Goal: Use online tool/utility: Utilize a website feature to perform a specific function

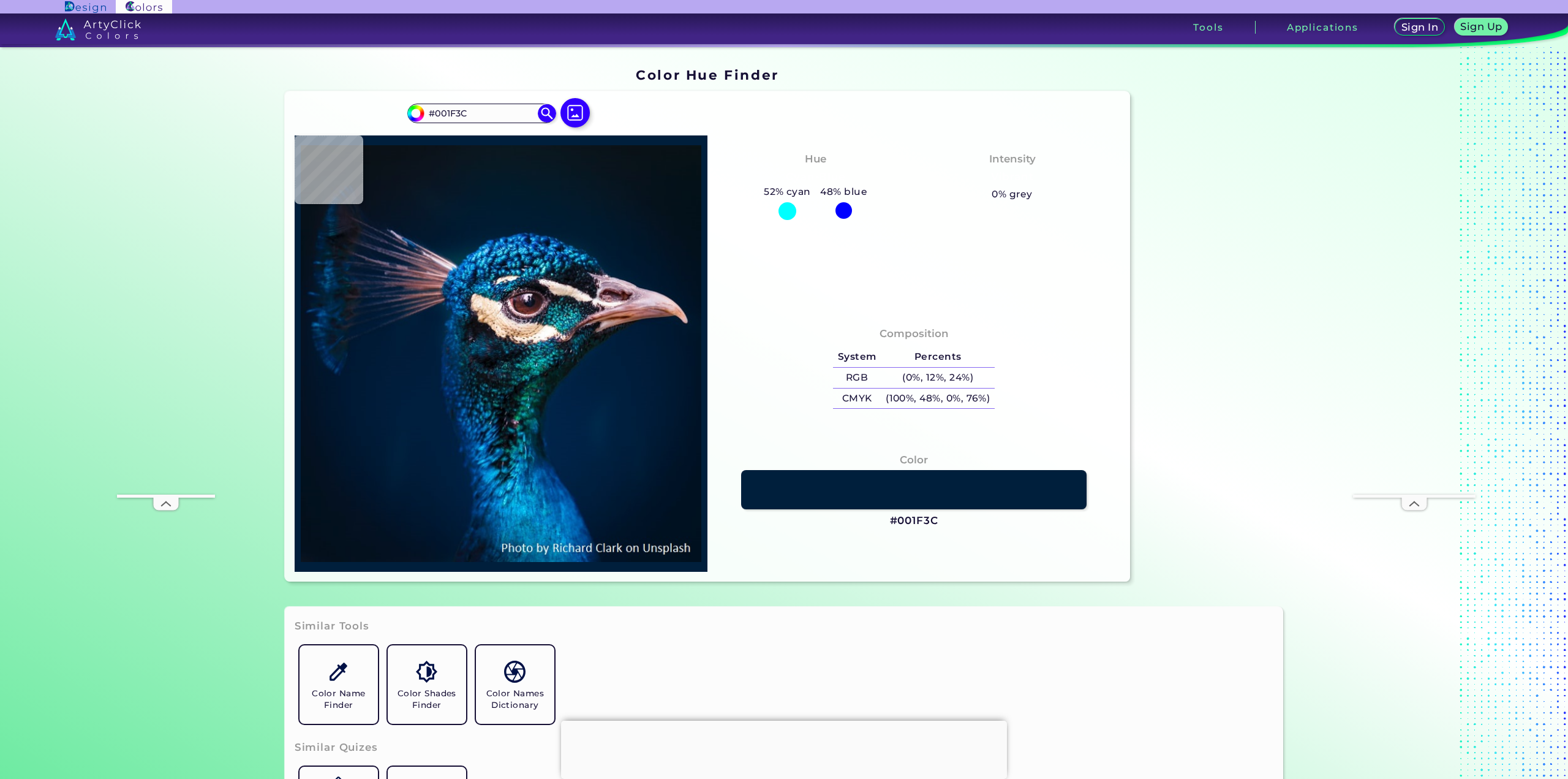
type input "#001f3e"
type input "#001F3E"
type input "#011c39"
type input "#011C39"
type input "#001a34"
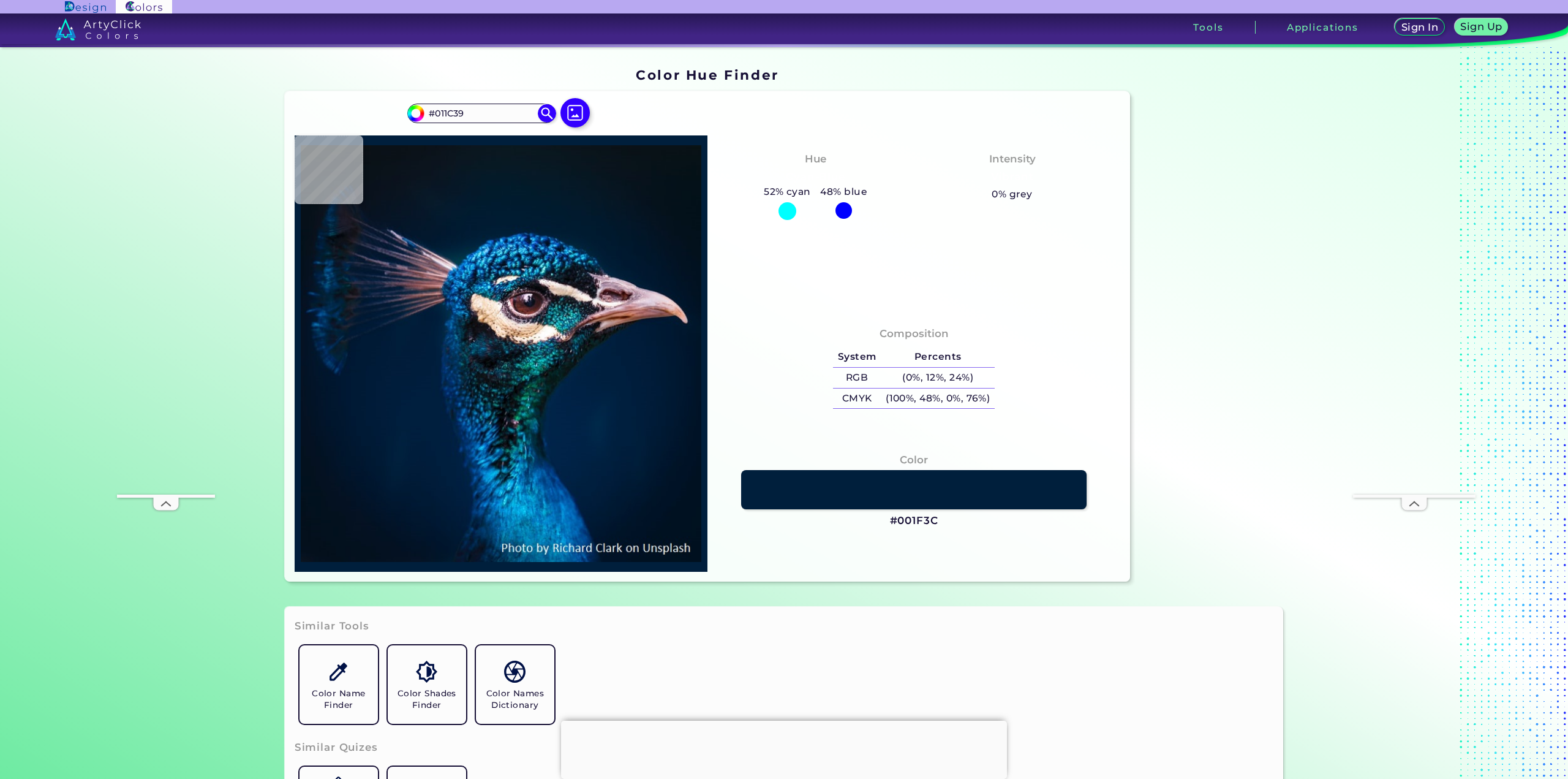
type input "#001A34"
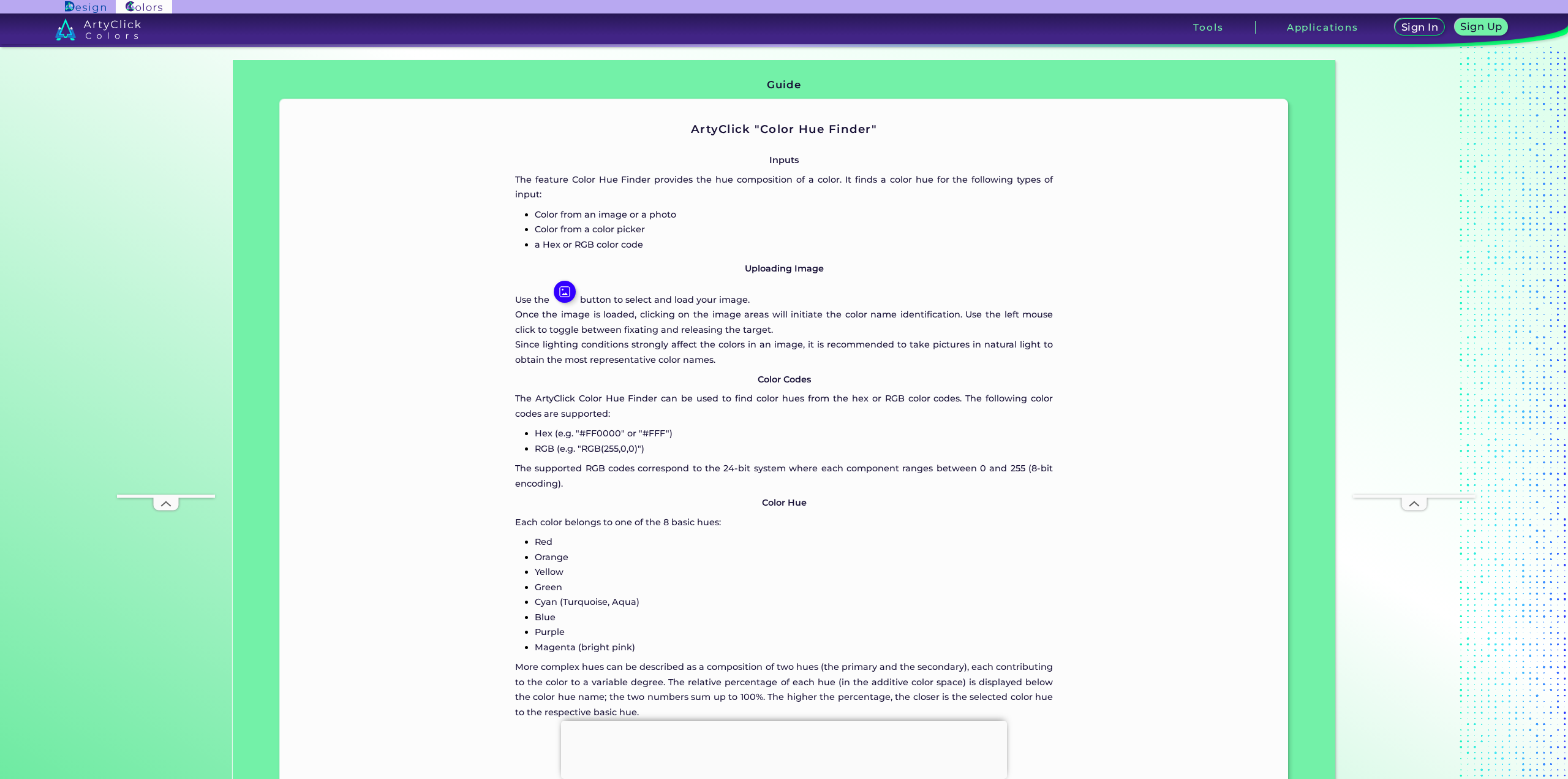
scroll to position [858, 0]
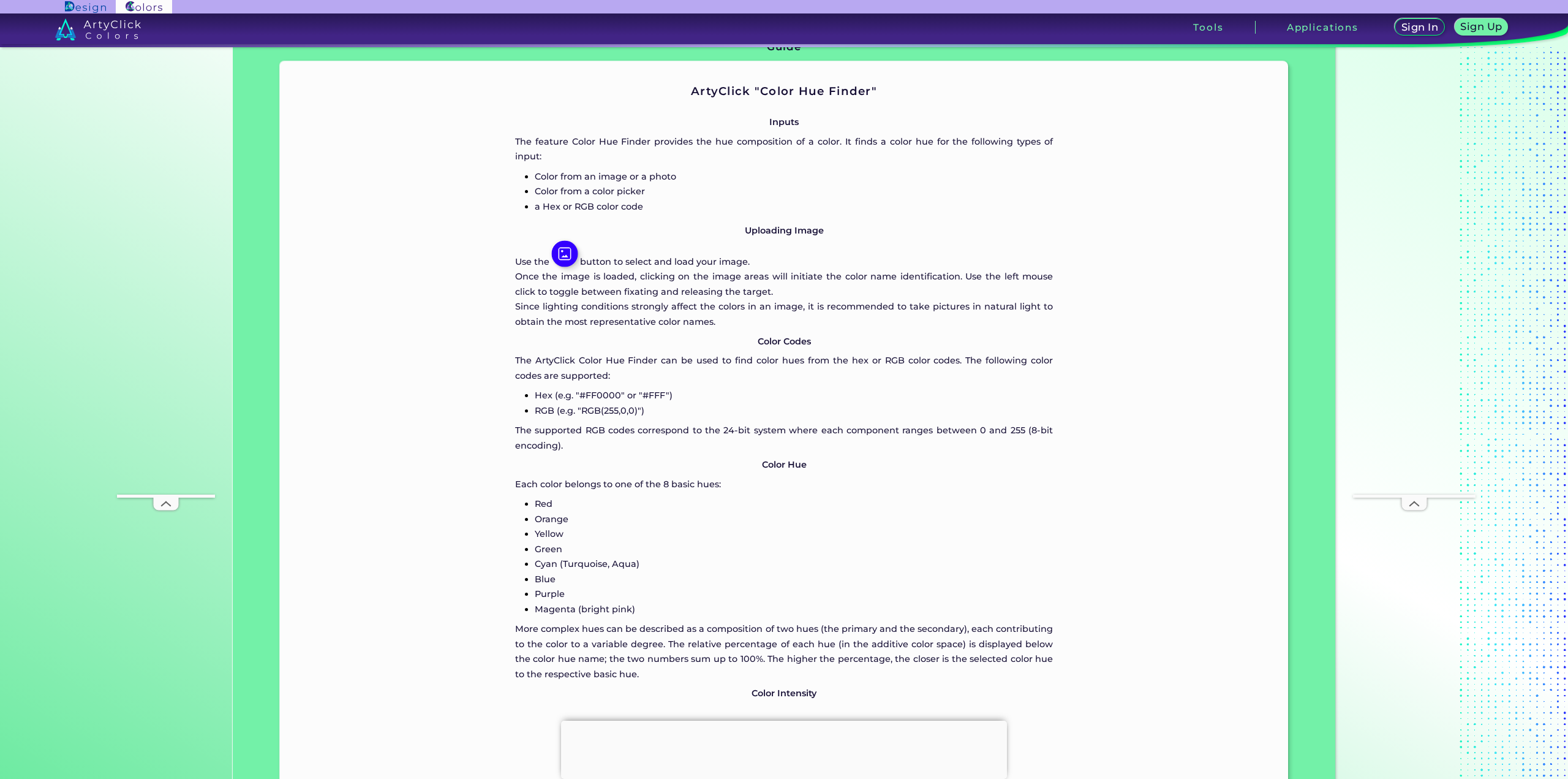
click at [566, 242] on img at bounding box center [565, 254] width 26 height 26
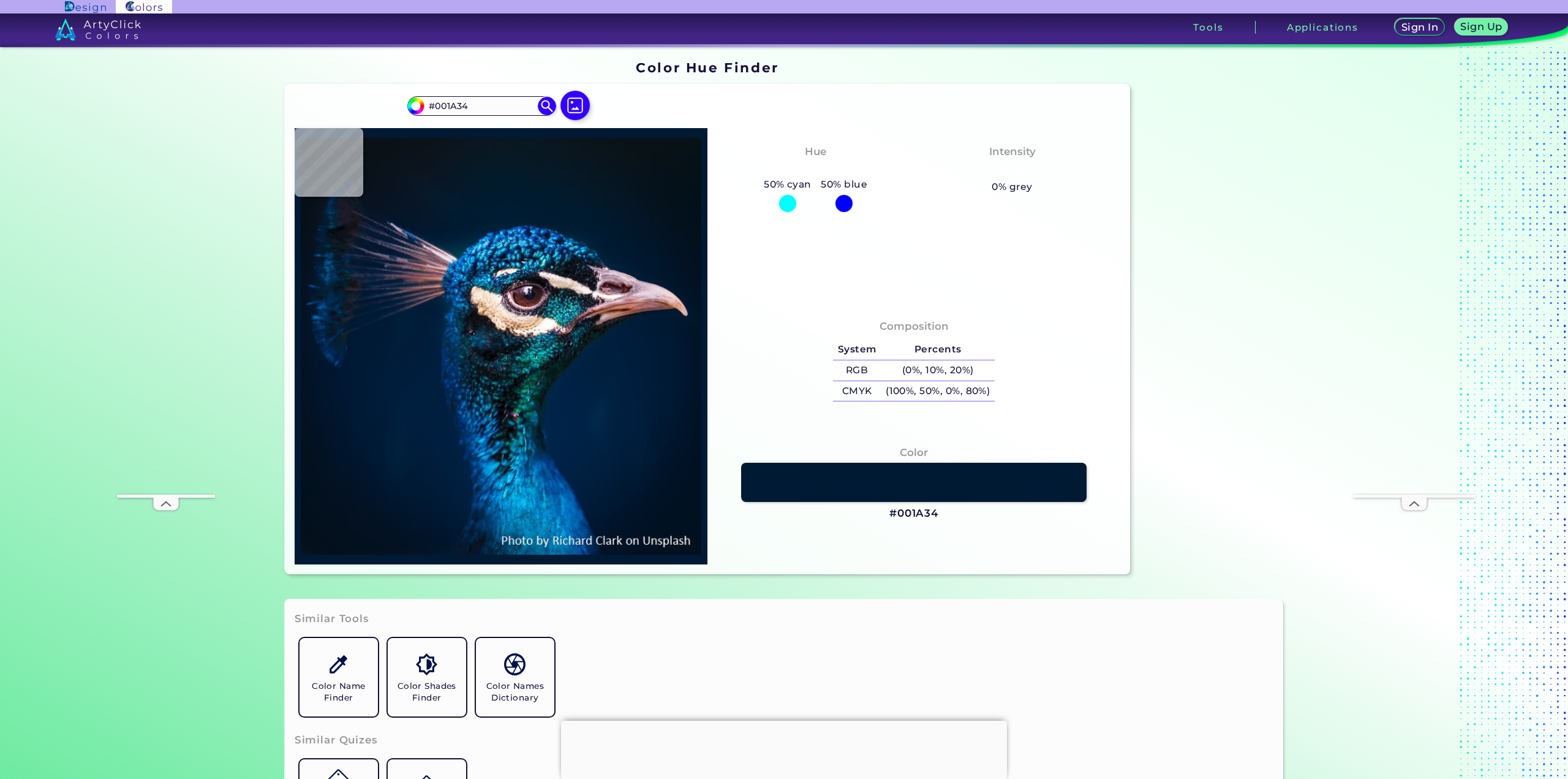
scroll to position [0, 0]
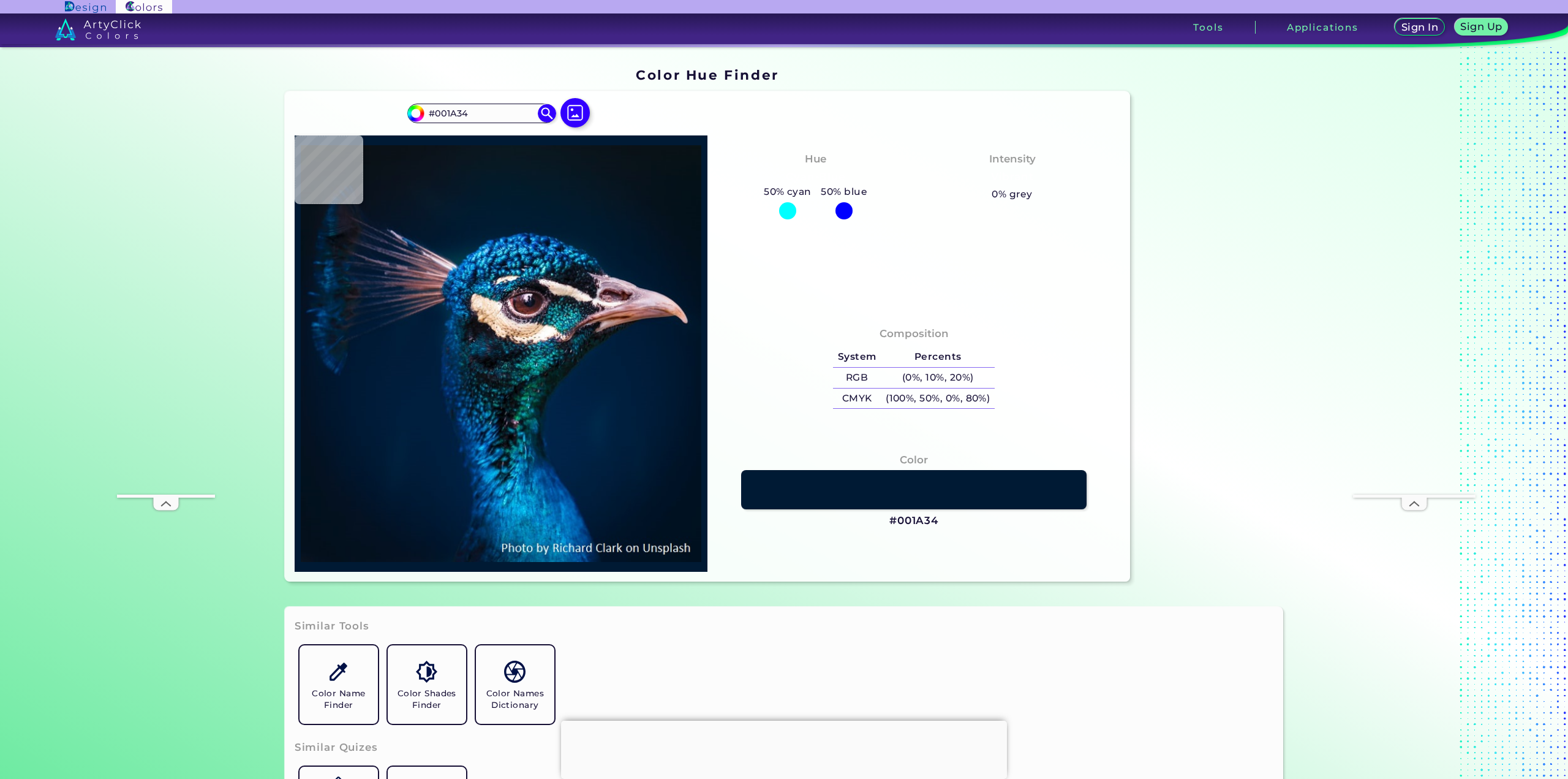
type input "#001930"
type input "#001a30"
type input "#001A30"
type input "#011933"
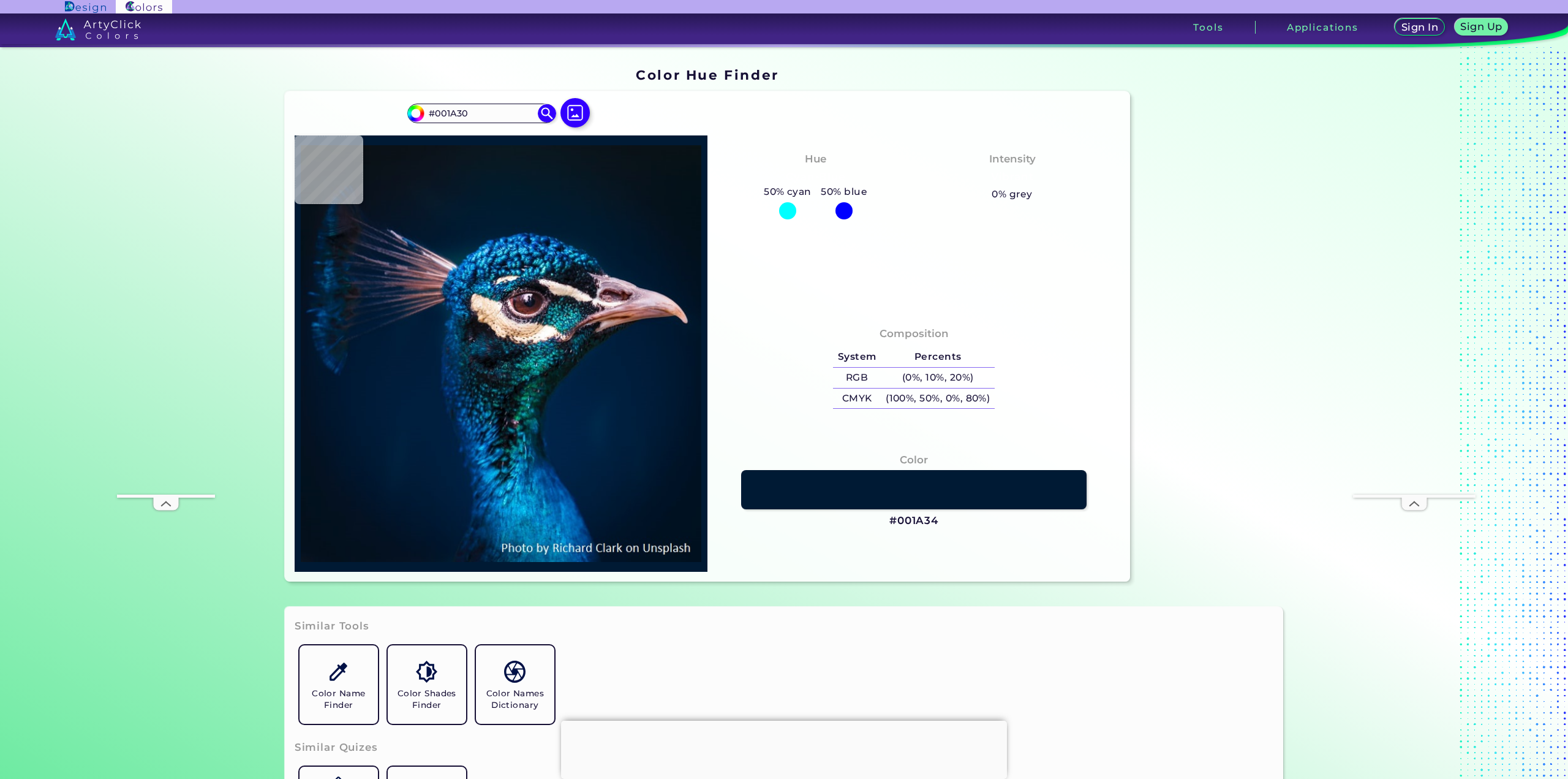
type input "#011933"
type input "#001a32"
type input "#001A32"
type input "#001a33"
type input "#001A33"
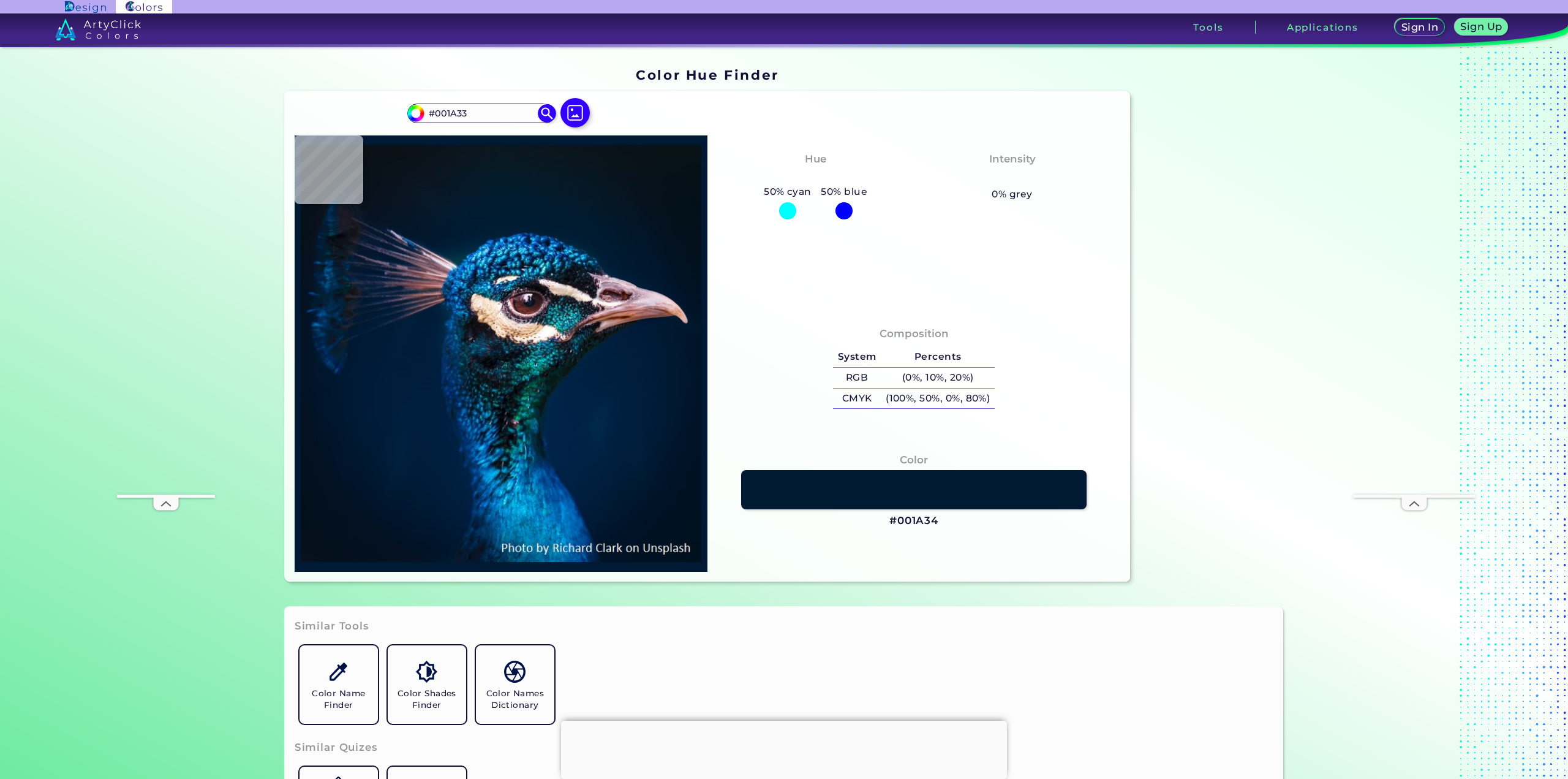
type input "#001a31"
type input "#001A31"
type input "#001c32"
type input "#001C32"
type input "#001d35"
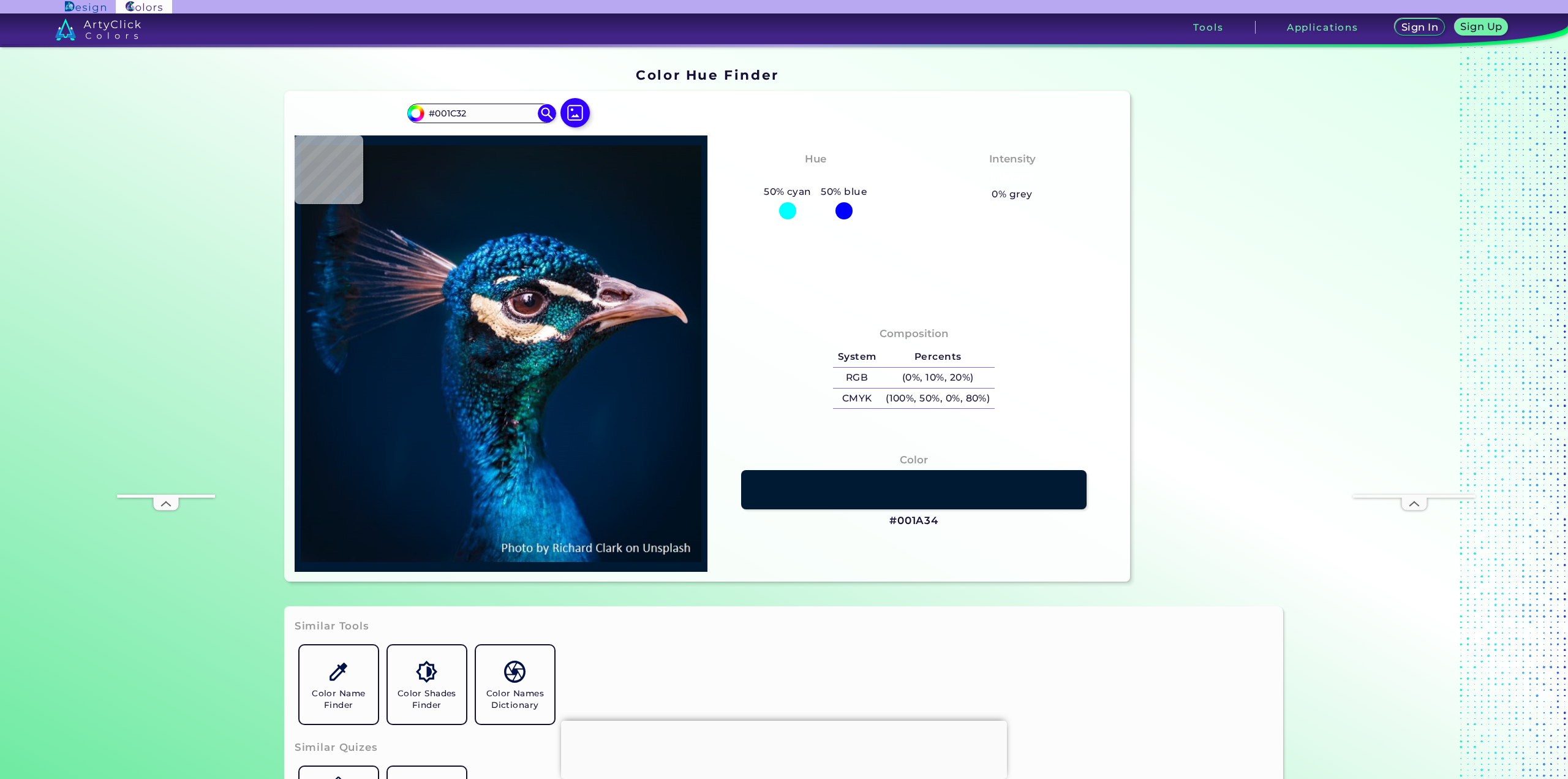
type input "#001D35"
type input "#012038"
type input "#003156"
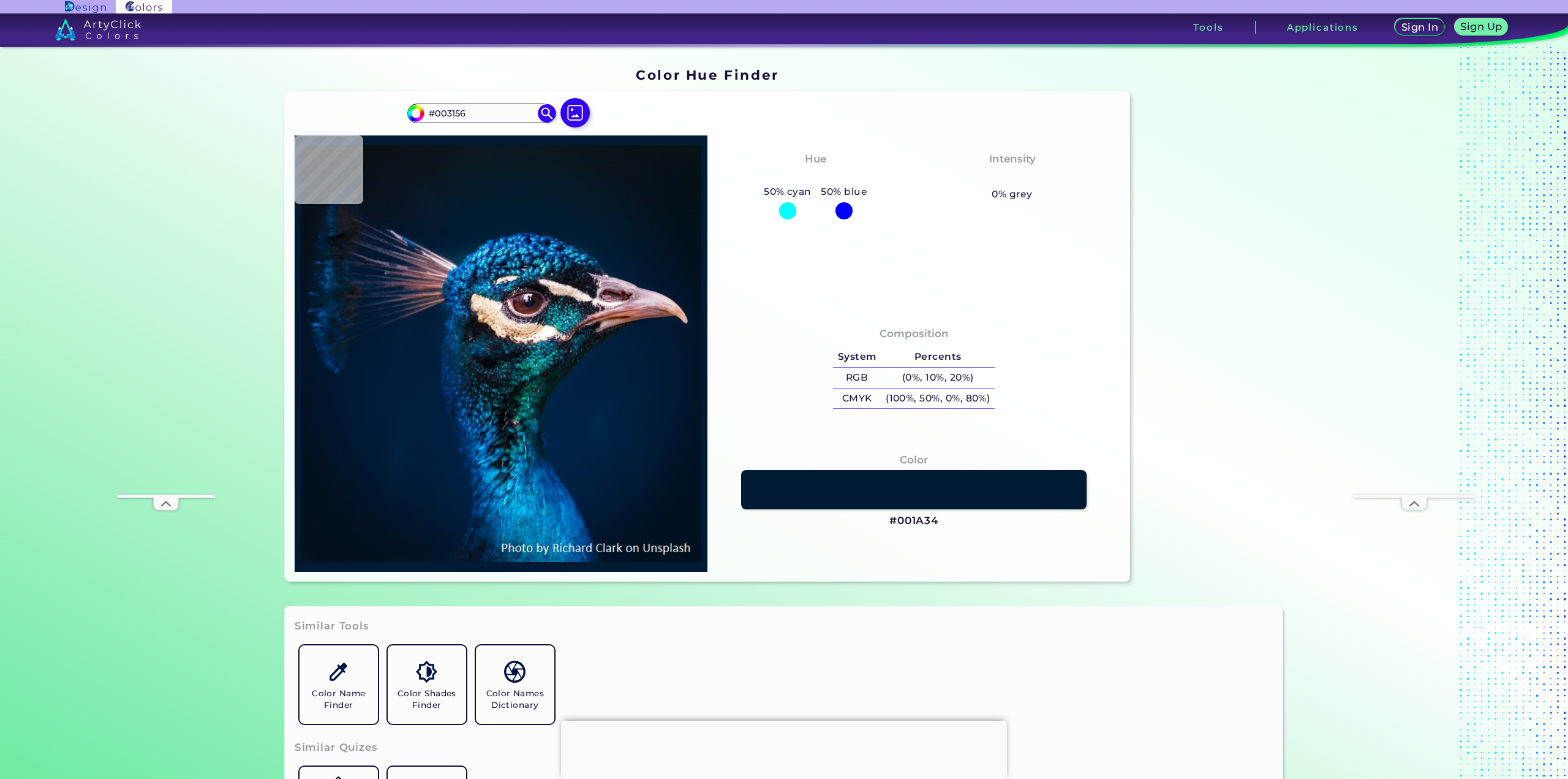
type input "#002e4f"
type input "#002E4F"
type input "#04397a"
type input "#04397A"
type input "#002147"
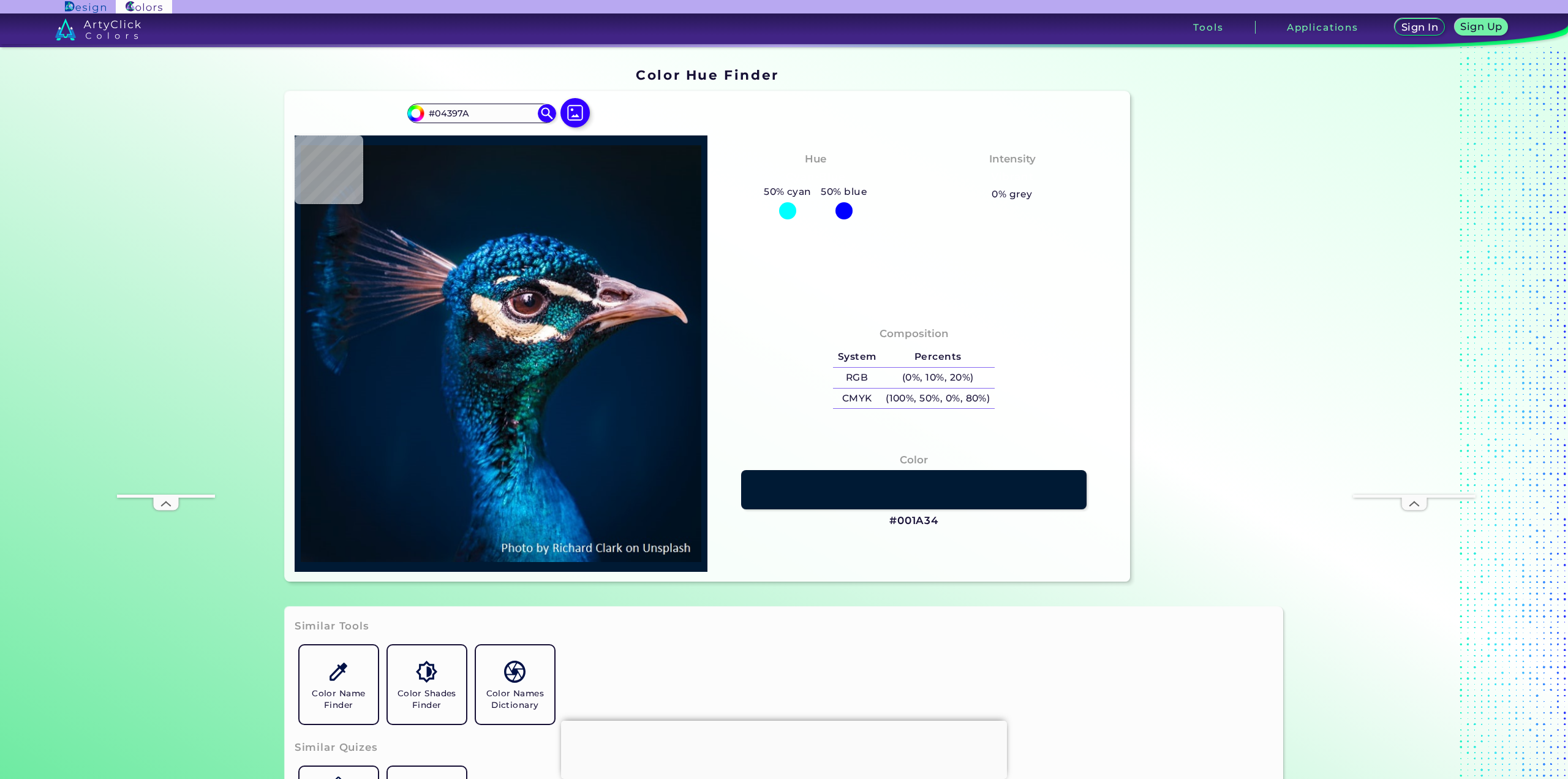
type input "#002147"
type input "#001b35"
type input "#001B35"
type input "#011b30"
type input "#011B30"
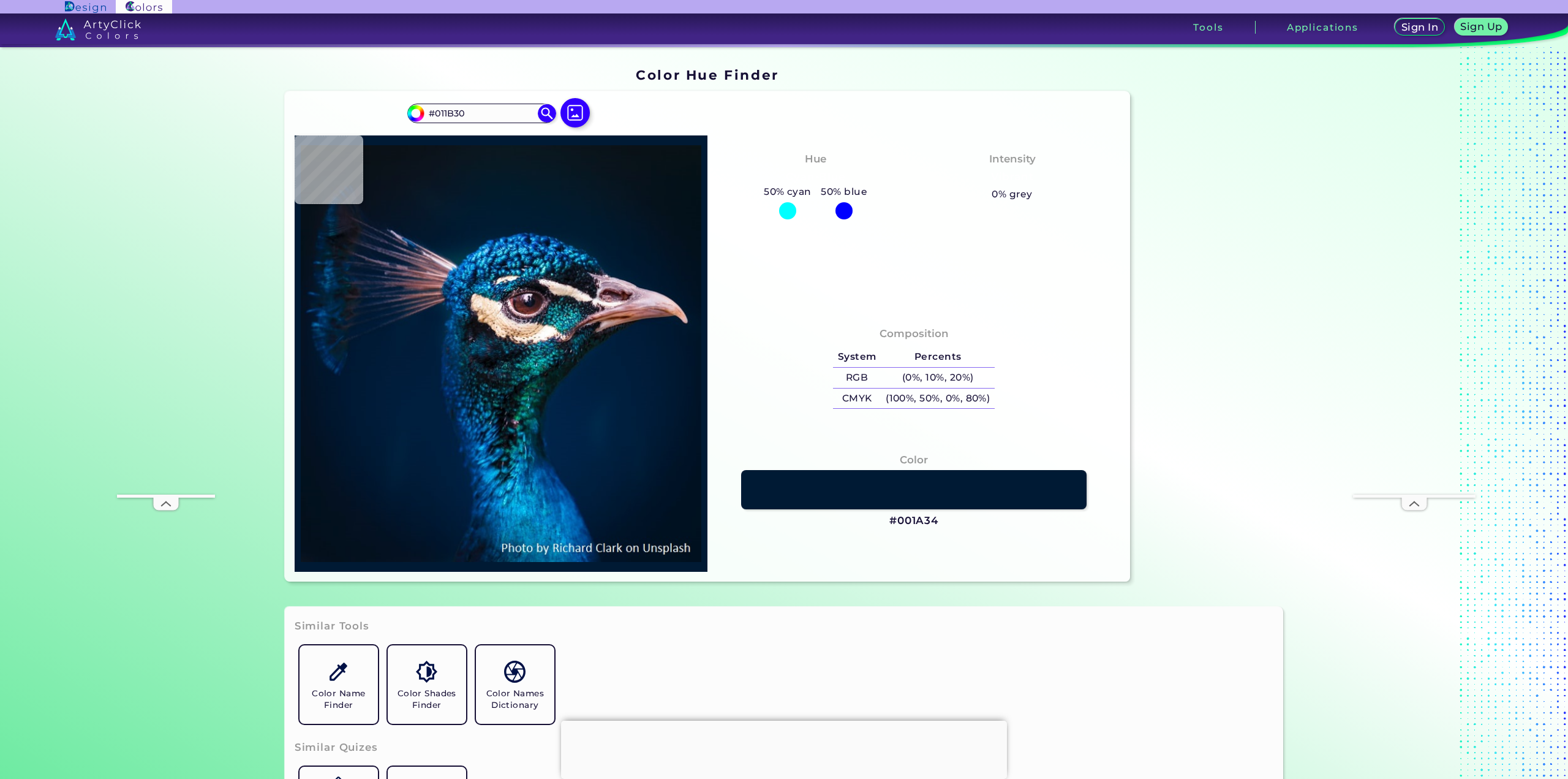
type input "#001c32"
type input "#001C32"
type input "#011b32"
type input "#011B32"
type input "#001b31"
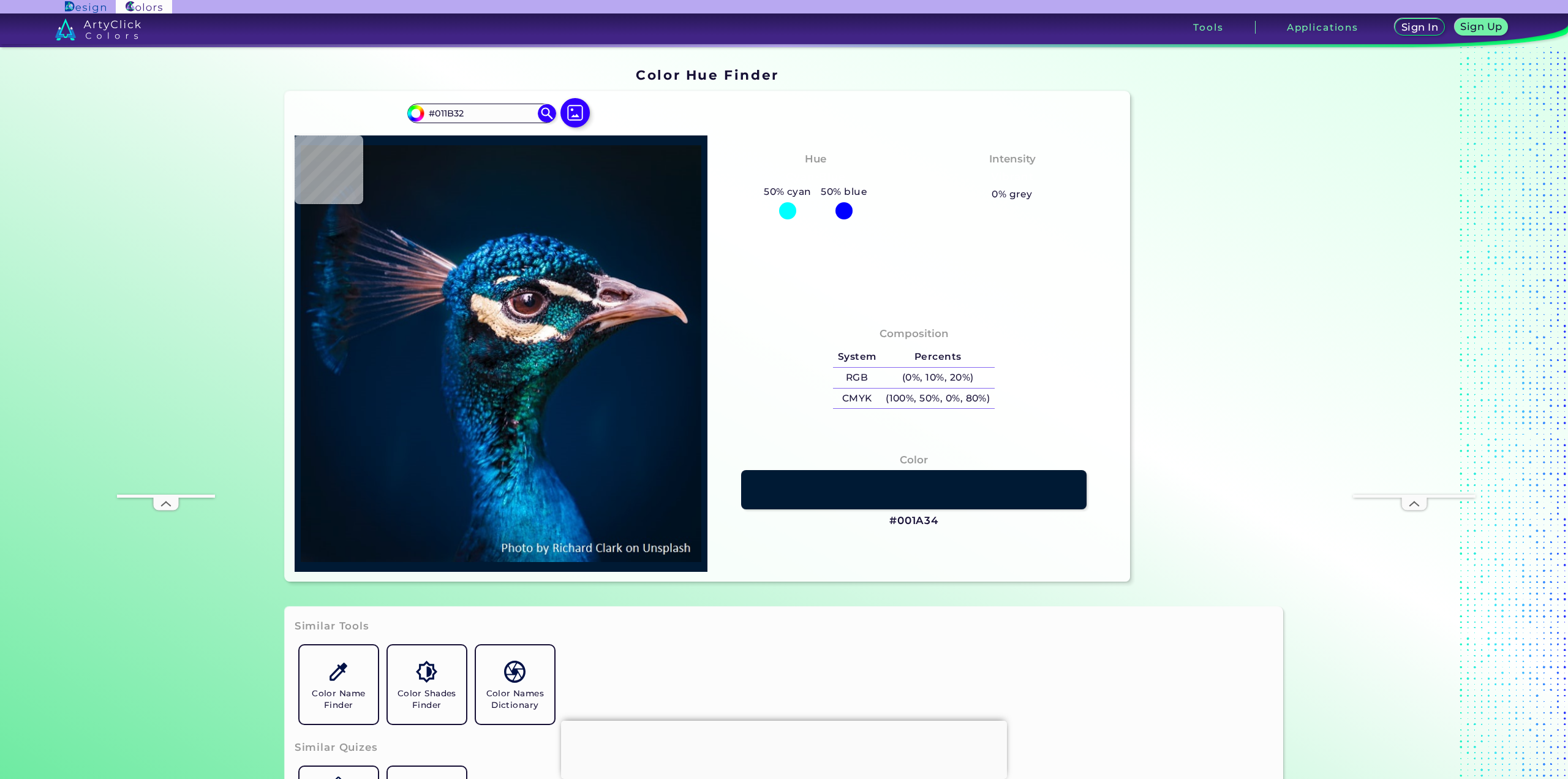
type input "#001B31"
type input "#021b2f"
type input "#021B2F"
type input "#051a2b"
type input "#051A2B"
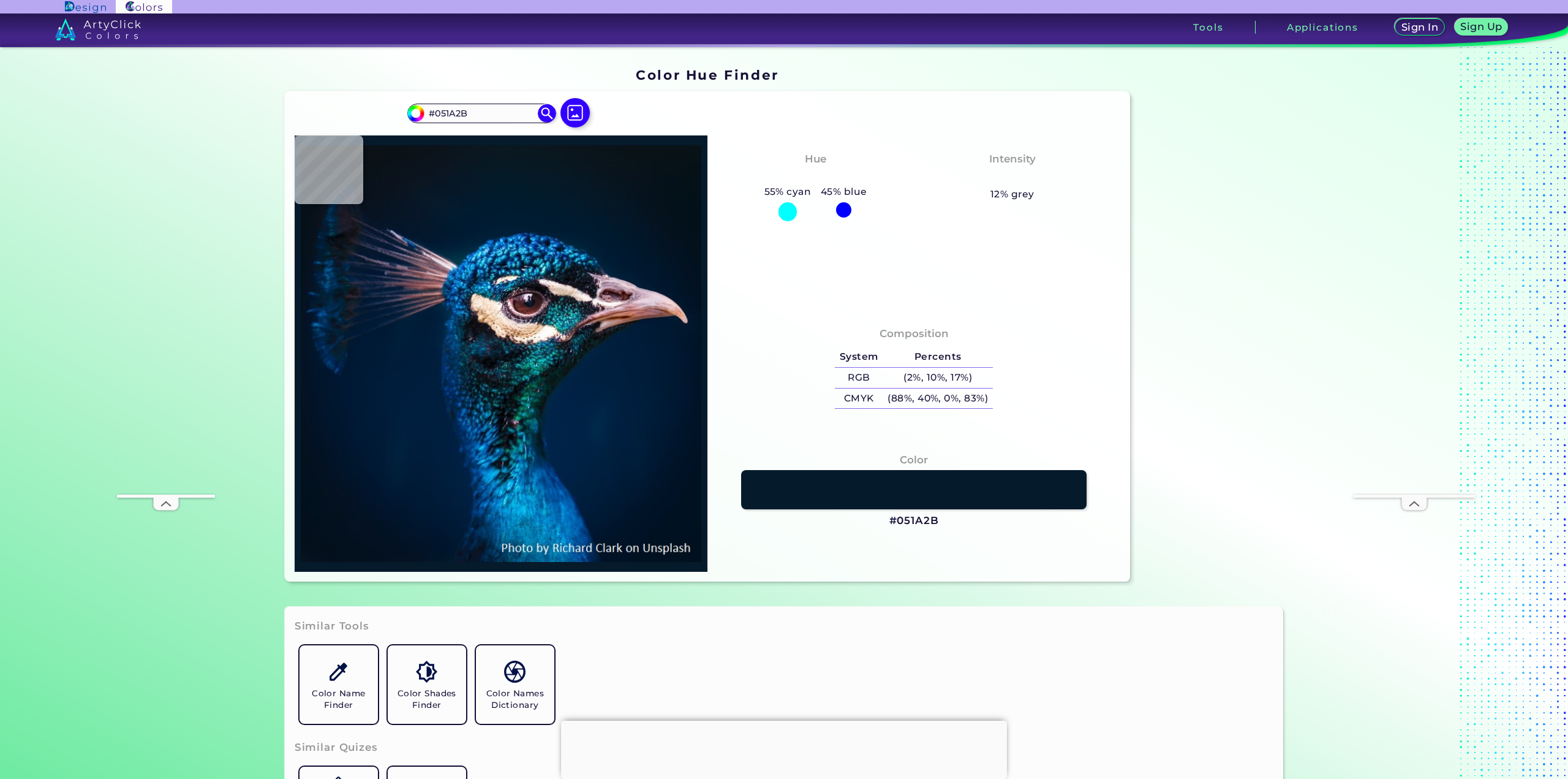
type input "#071a29"
type input "#071A29"
type input "#071727"
type input "#081522"
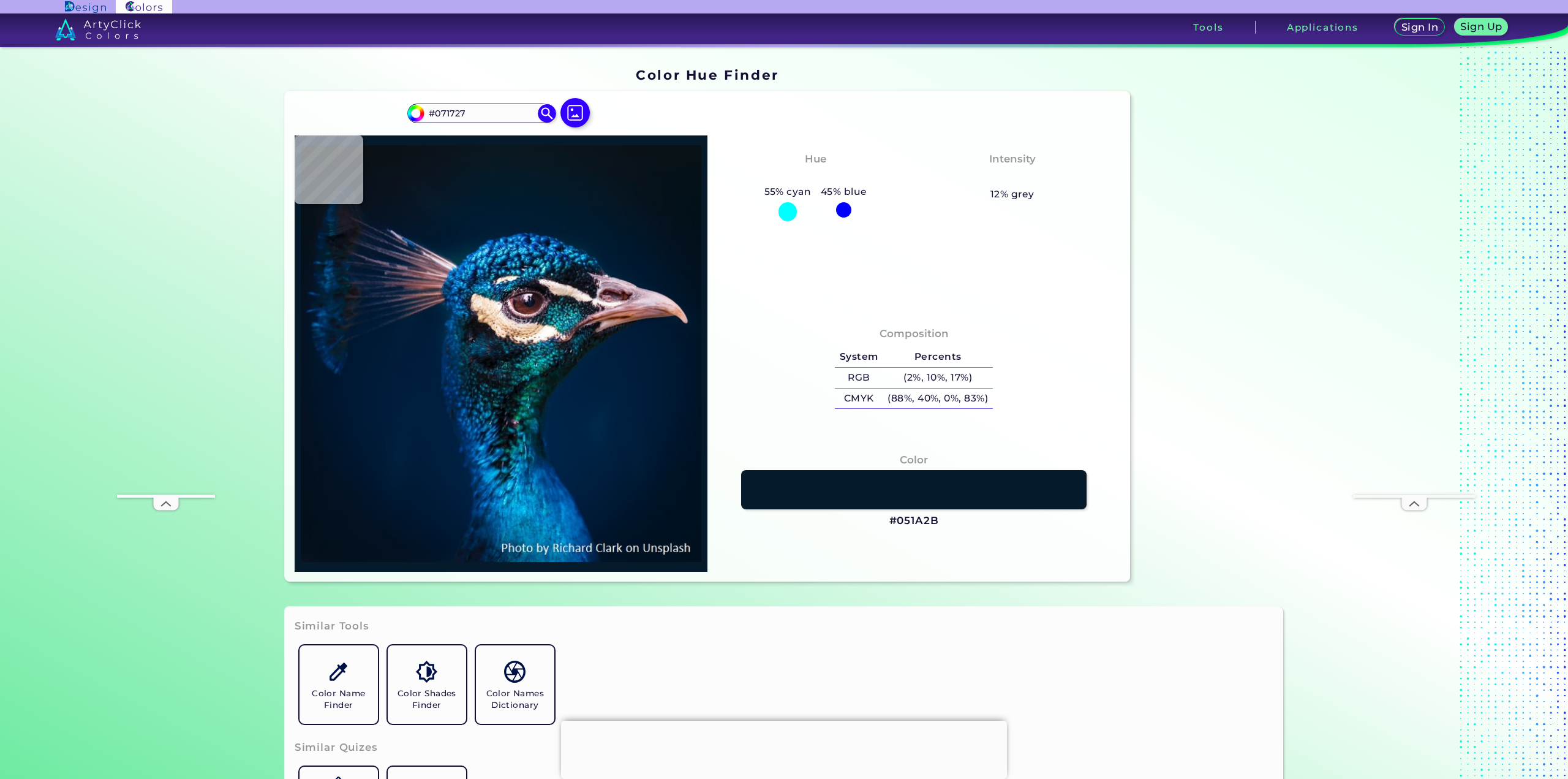
type input "#081522"
type input "#0a1420"
type input "#0A1420"
type input "#09131f"
type input "#09131F"
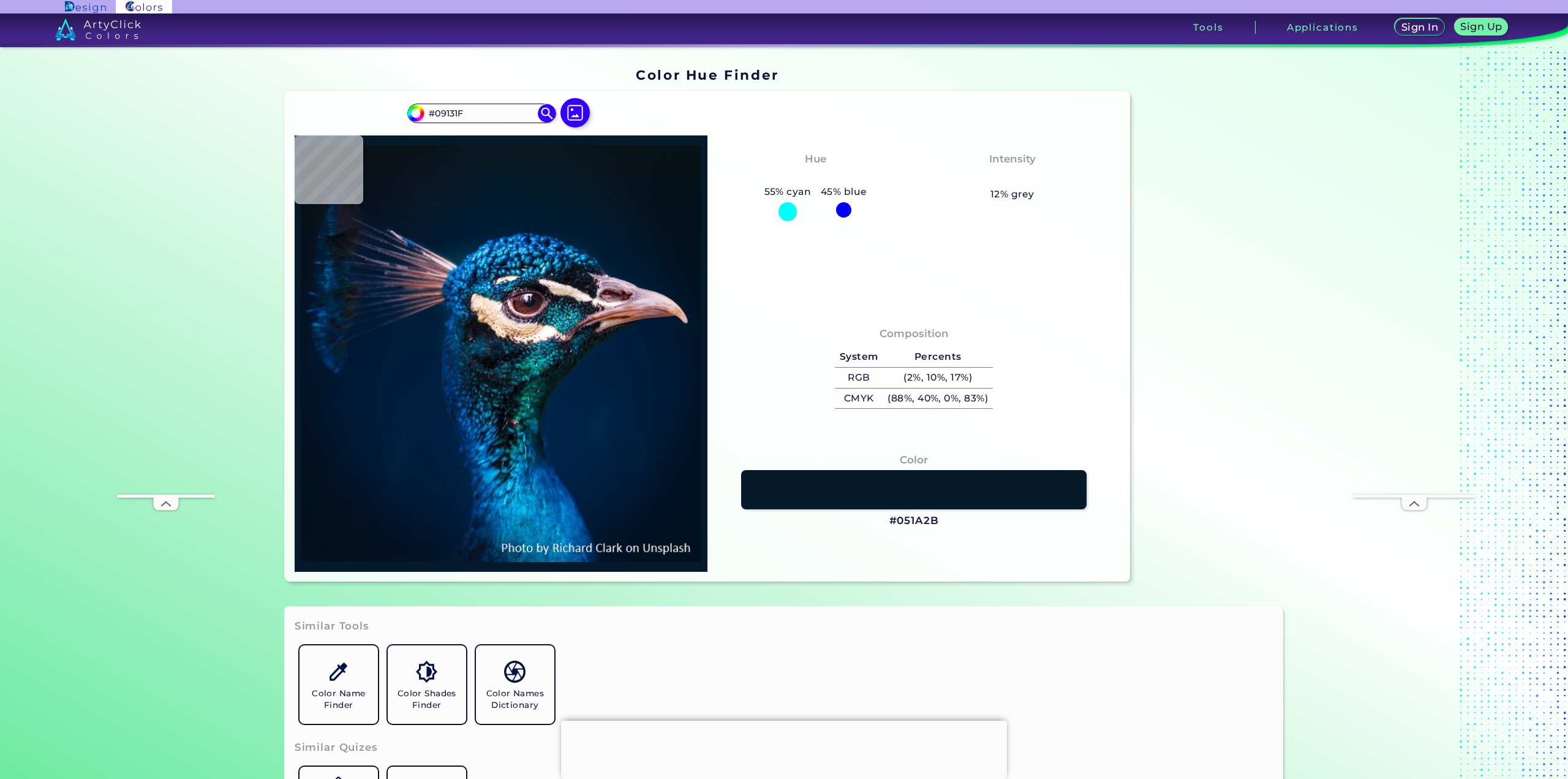
type input "#0a121d"
type input "#0A121D"
type input "#09111c"
type input "#09111C"
type input "#09121b"
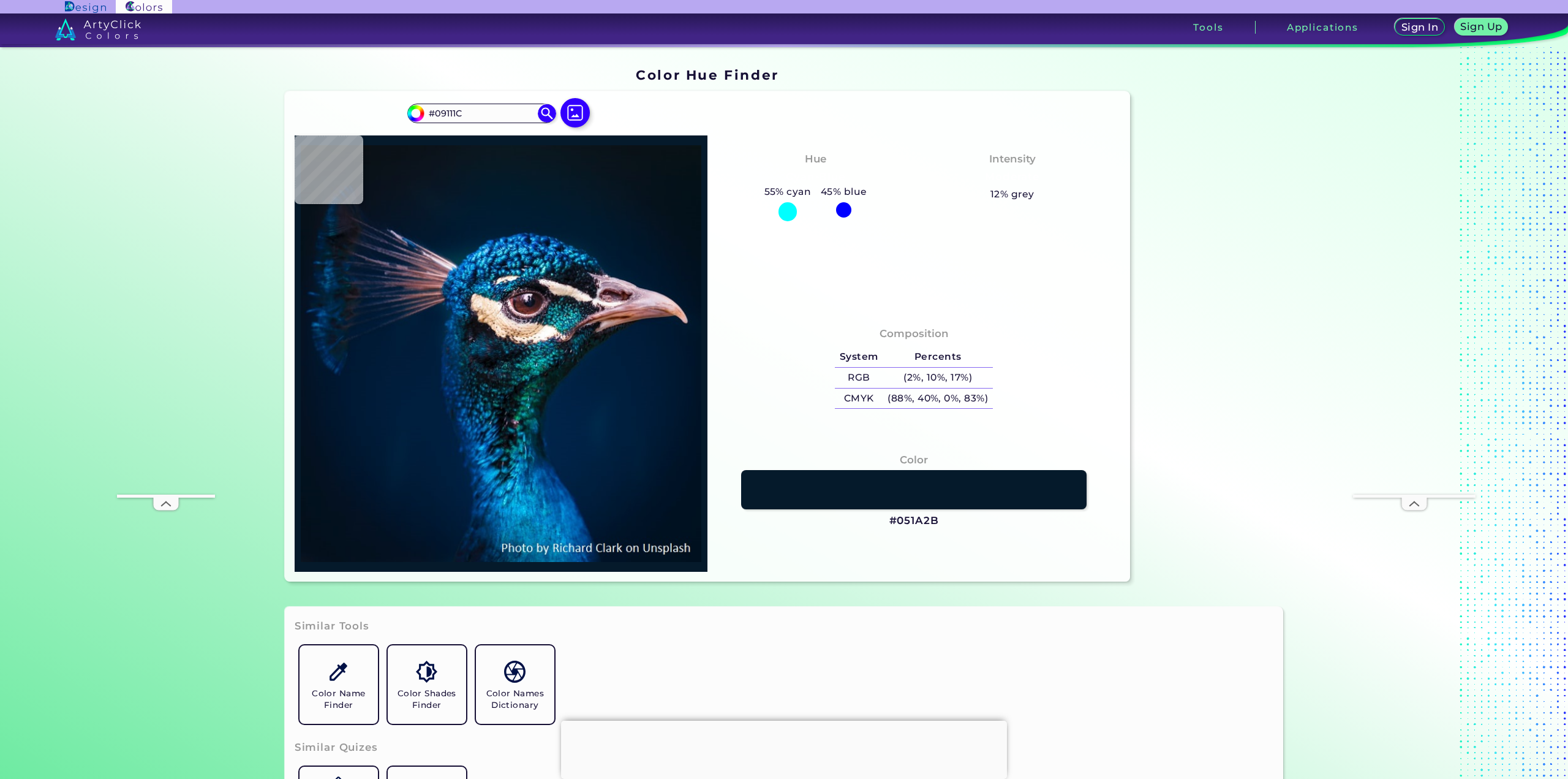
type input "#09121B"
type input "#0a1117"
type input "#0A1117"
type input "#0a1119"
type input "#0A1119"
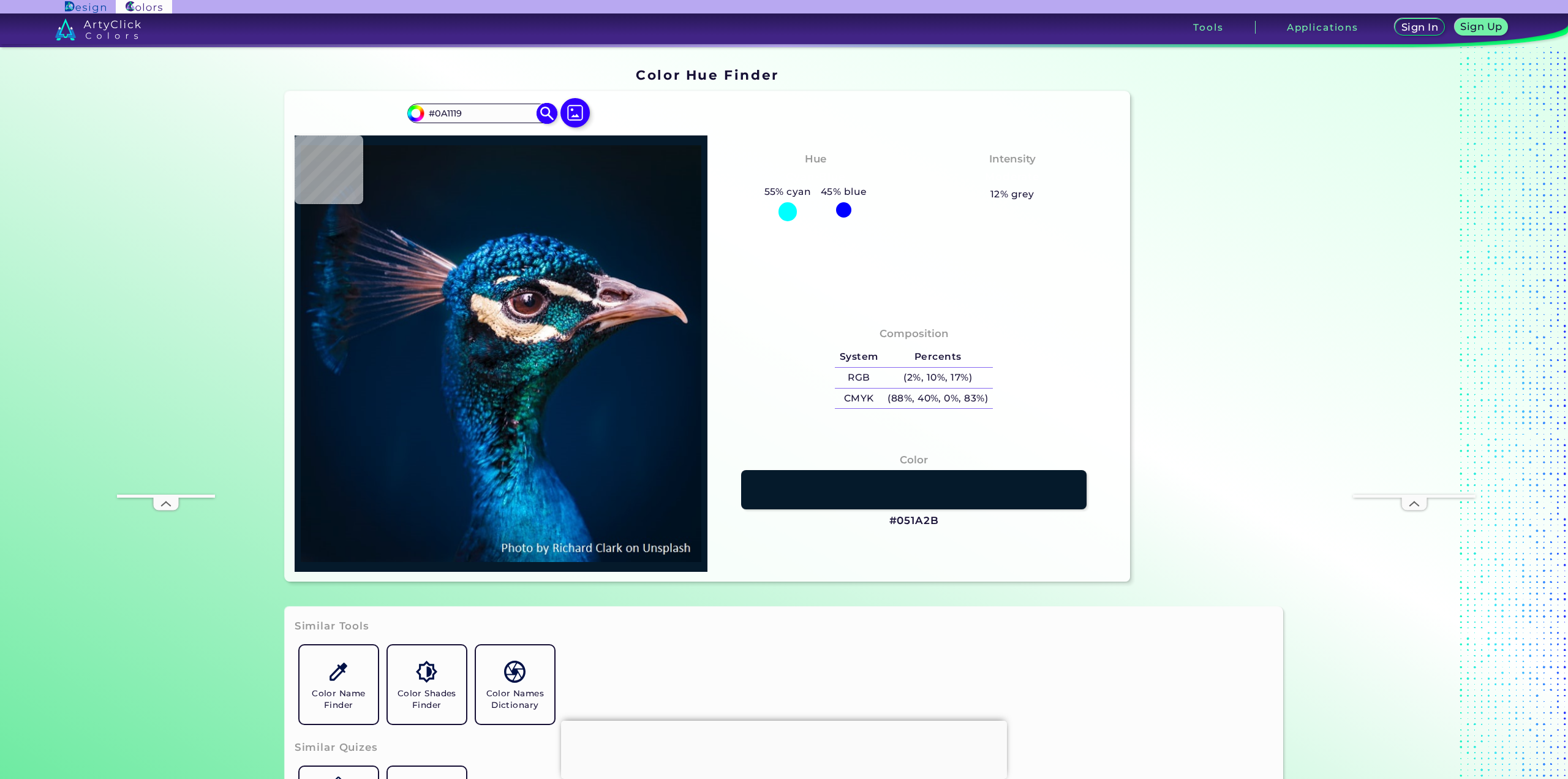
type input "#000000"
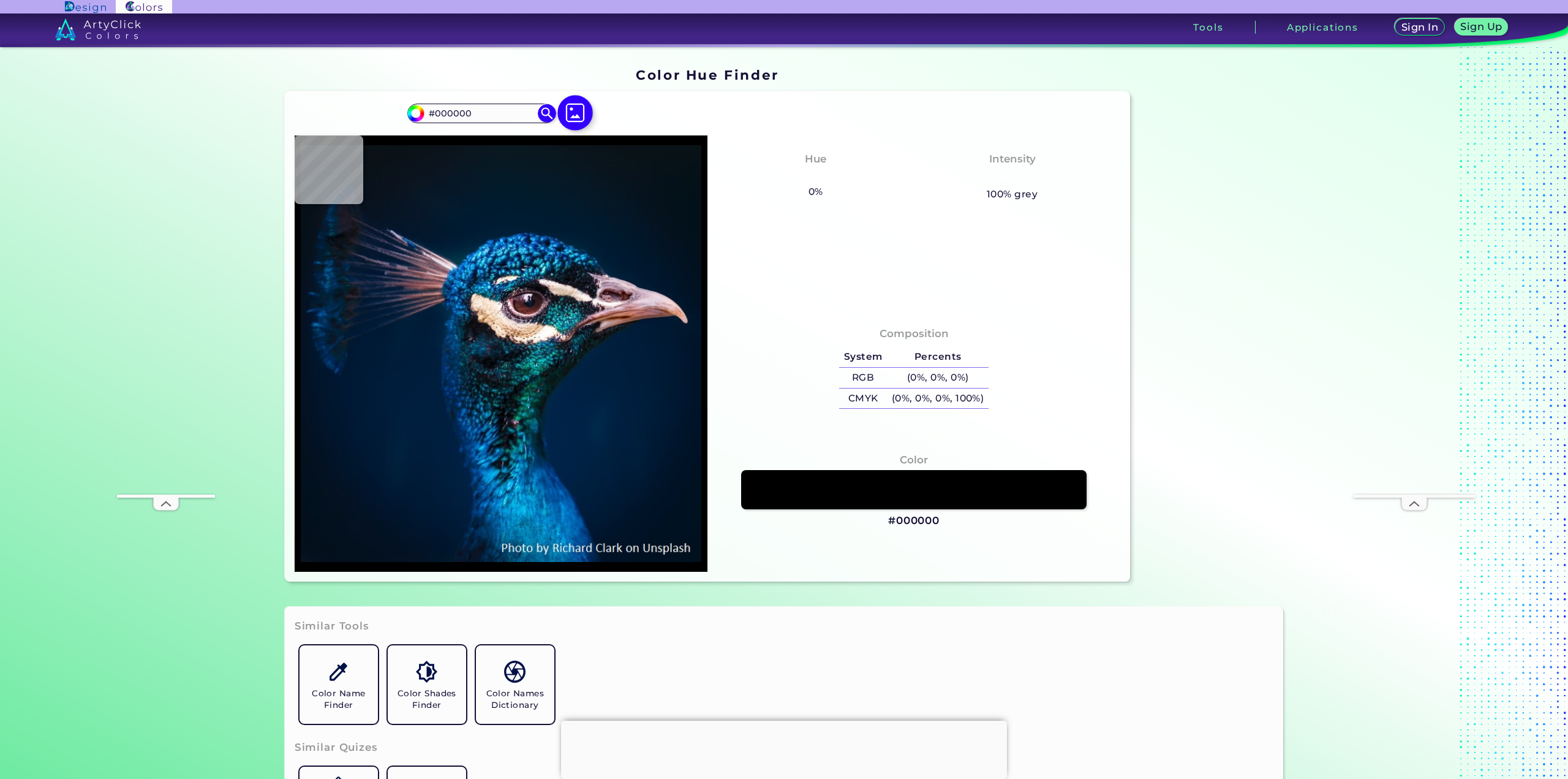
click at [572, 110] on img at bounding box center [575, 113] width 35 height 35
click at [0, 0] on input "file" at bounding box center [0, 0] width 0 height 0
click at [573, 112] on img at bounding box center [575, 113] width 35 height 35
click at [0, 0] on input "file" at bounding box center [0, 0] width 0 height 0
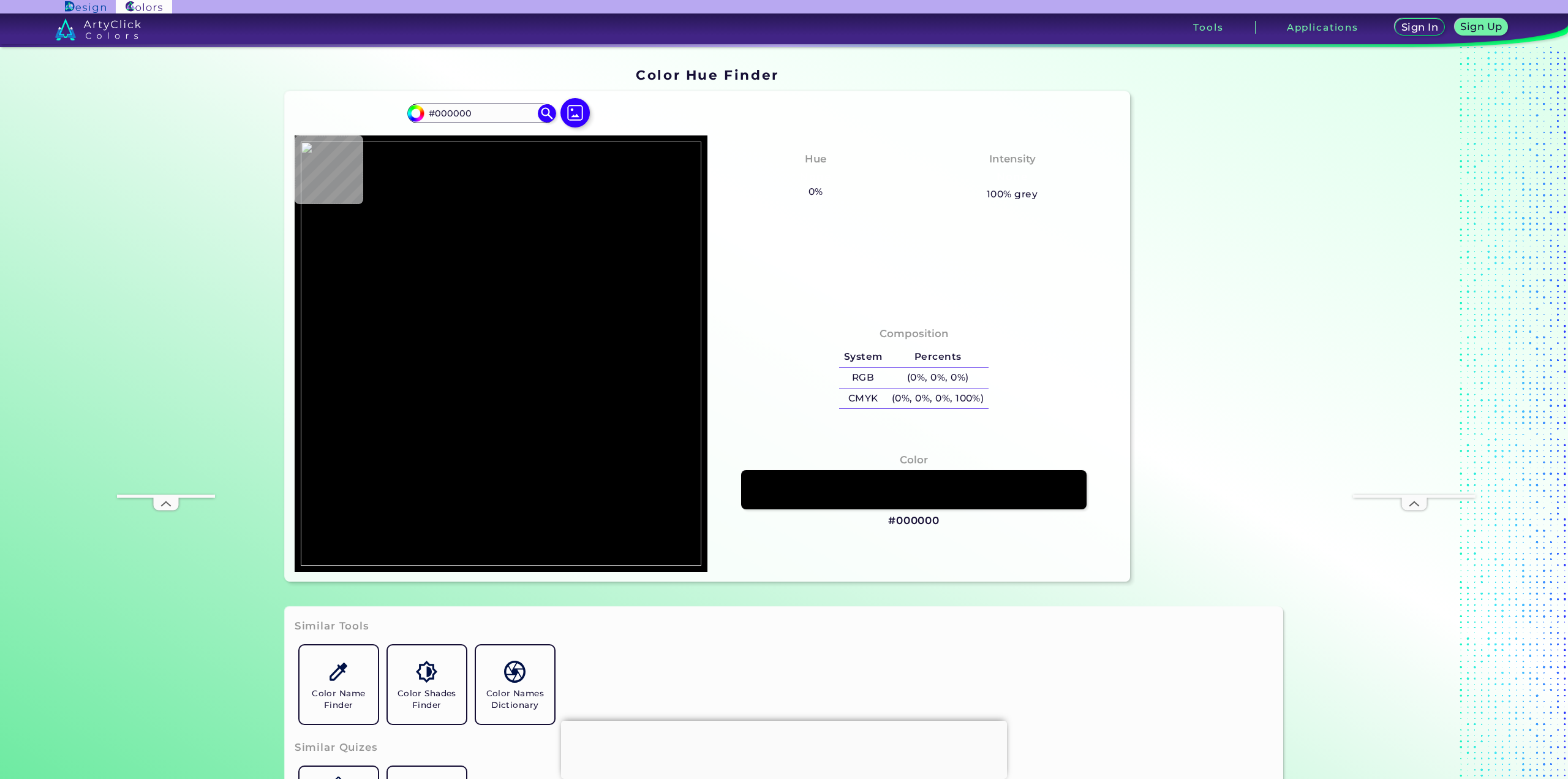
type input "#dee2e5"
type input "#DEE2E5"
type input "#dbdfe2"
type input "#DBDFE2"
type input "#cdd1d7"
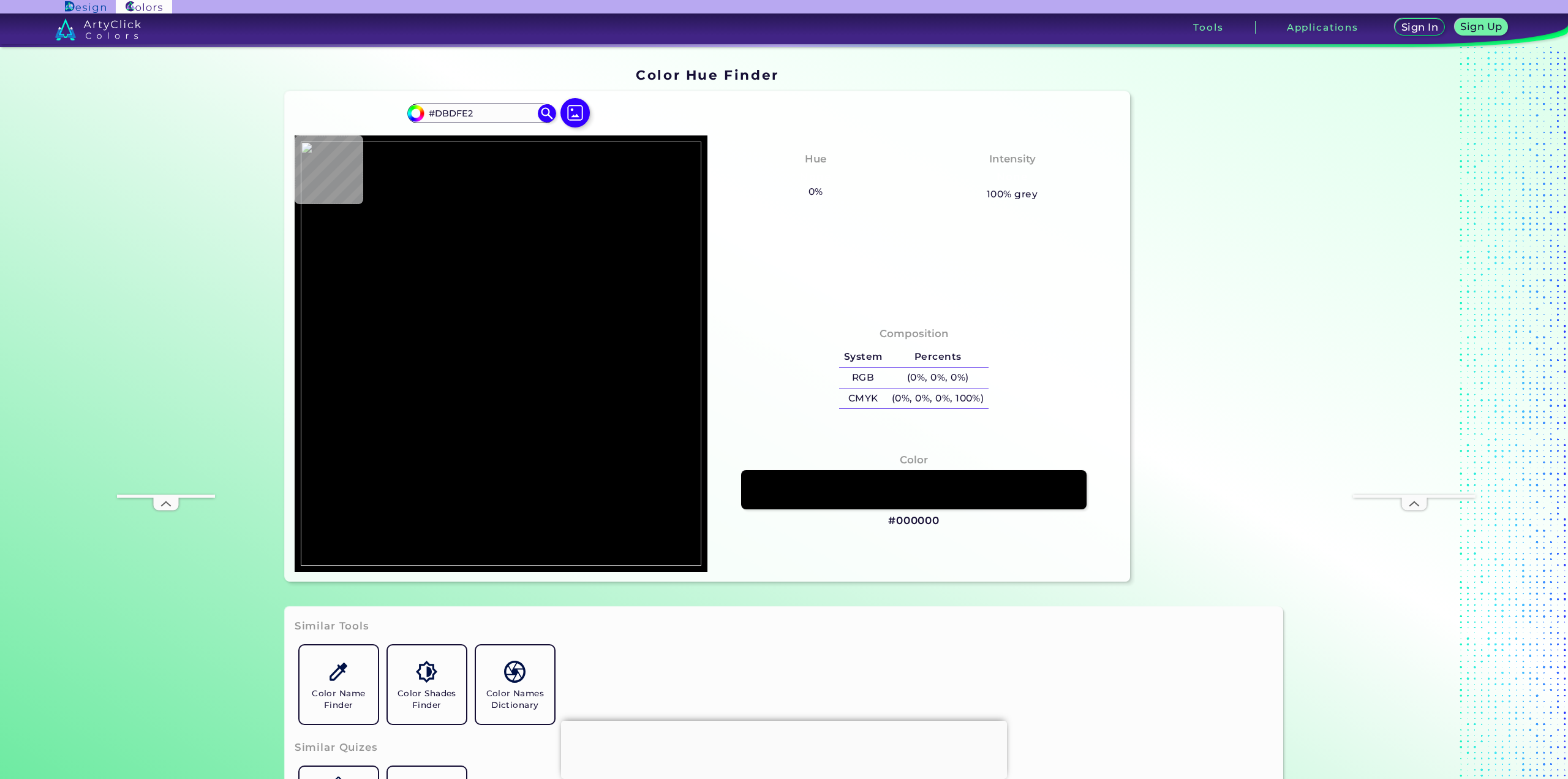
type input "#CDD1D7"
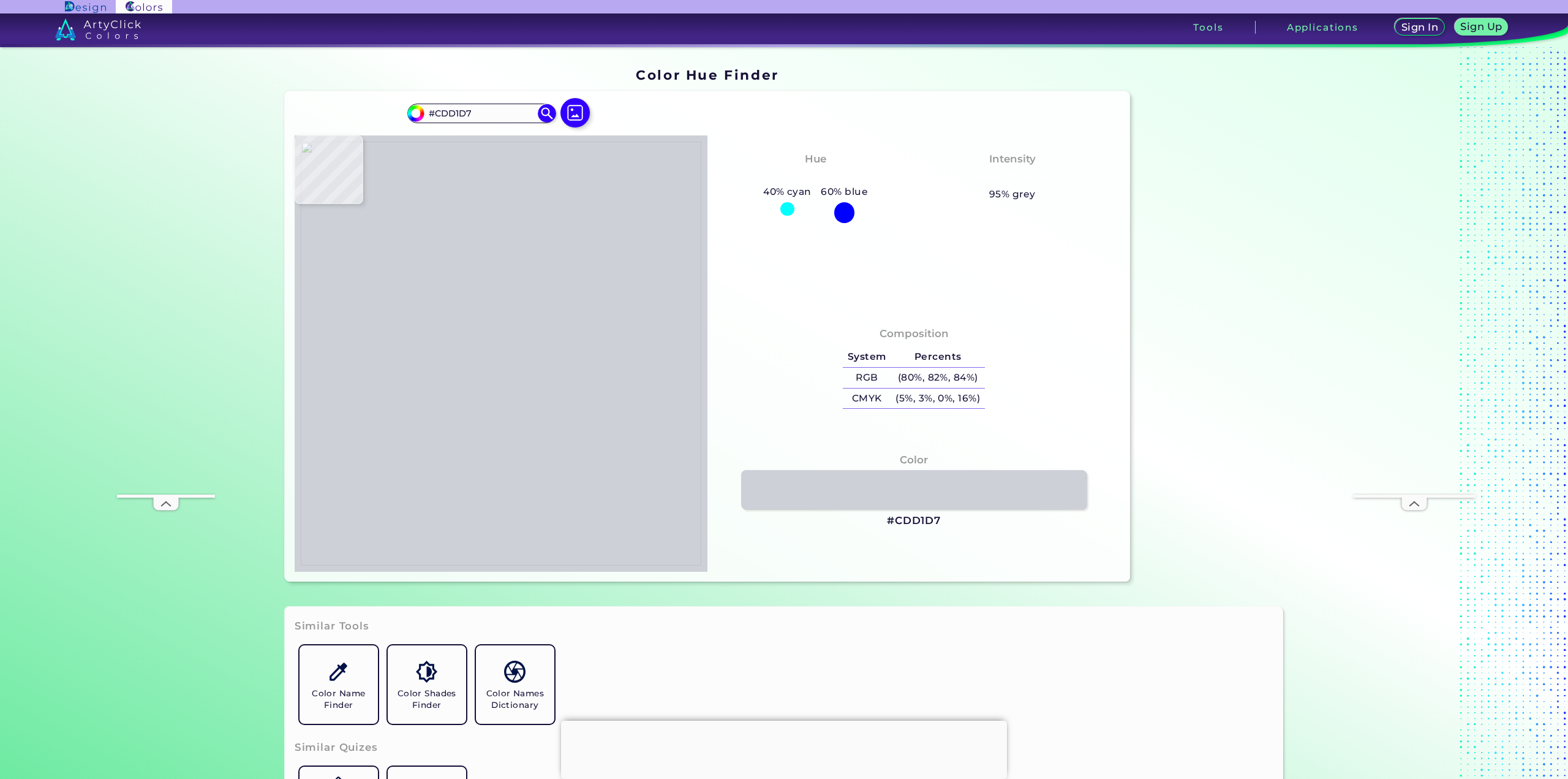
type input "#675448"
type input "#63524c"
type input "#63524C"
type input "#665751"
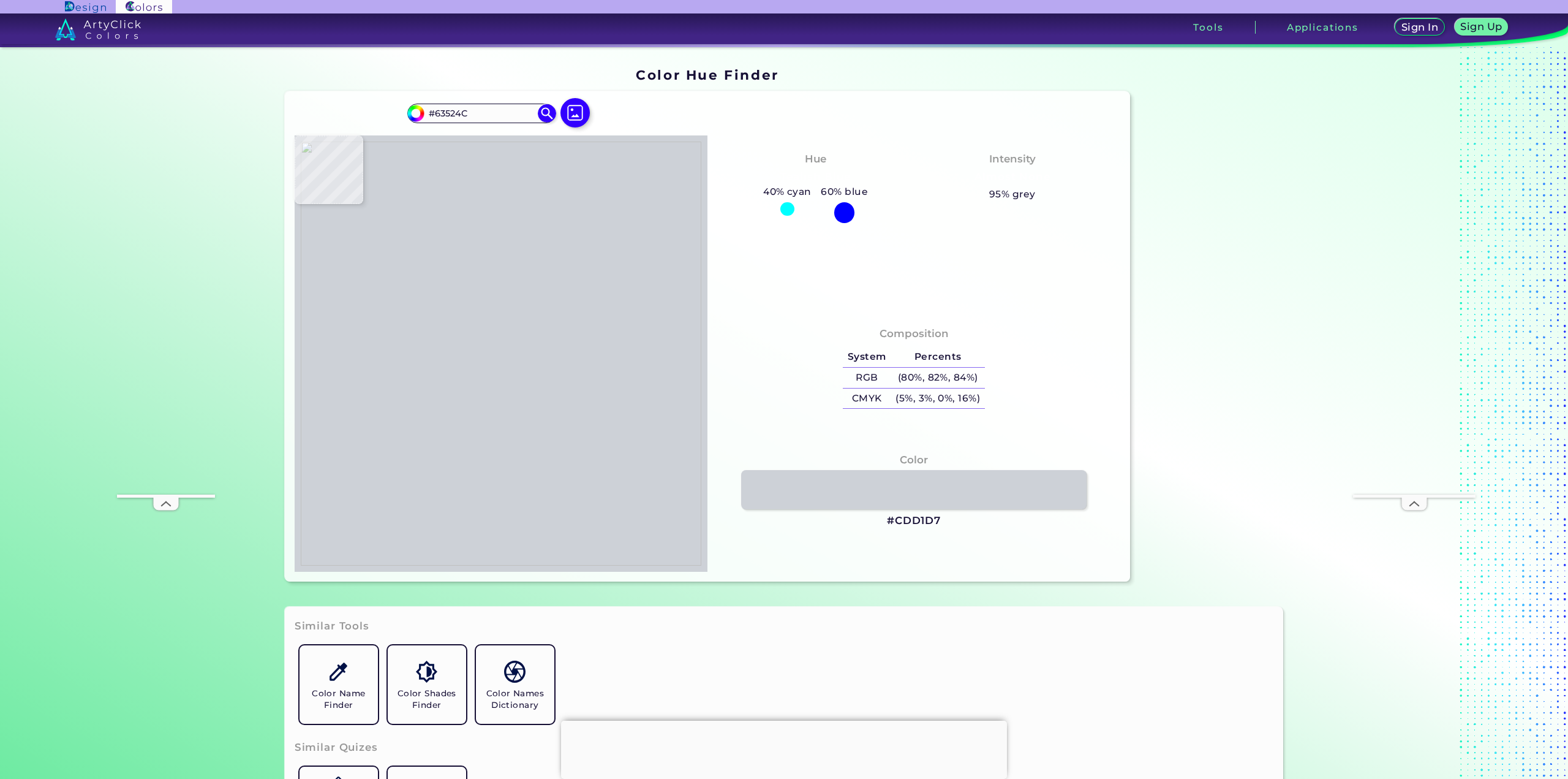
type input "#665751"
type input "#695850"
type input "#5c504b"
type input "#5C504B"
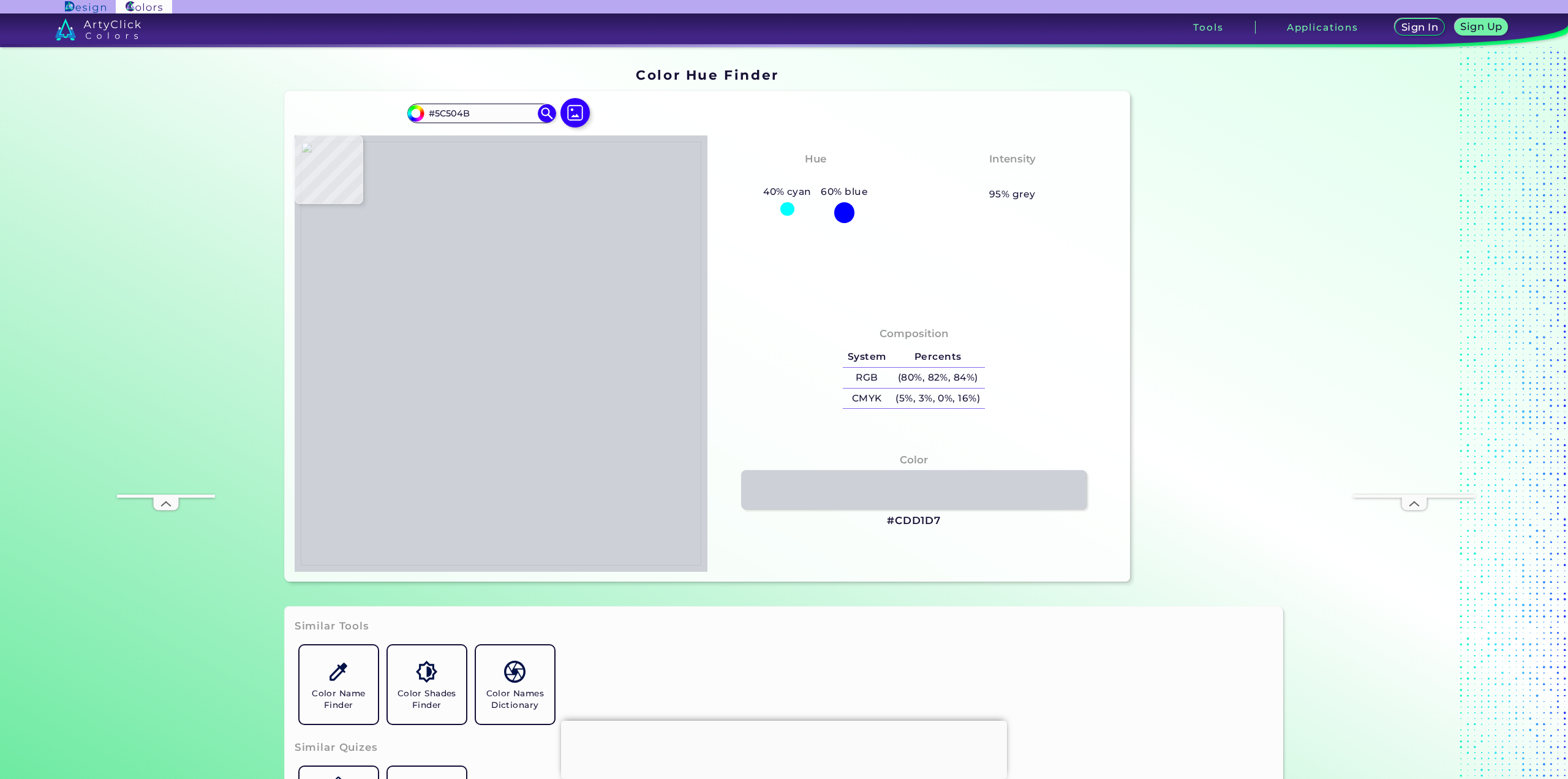
type input "#4b3831"
type input "#4B3831"
type input "#594948"
type input "#47372c"
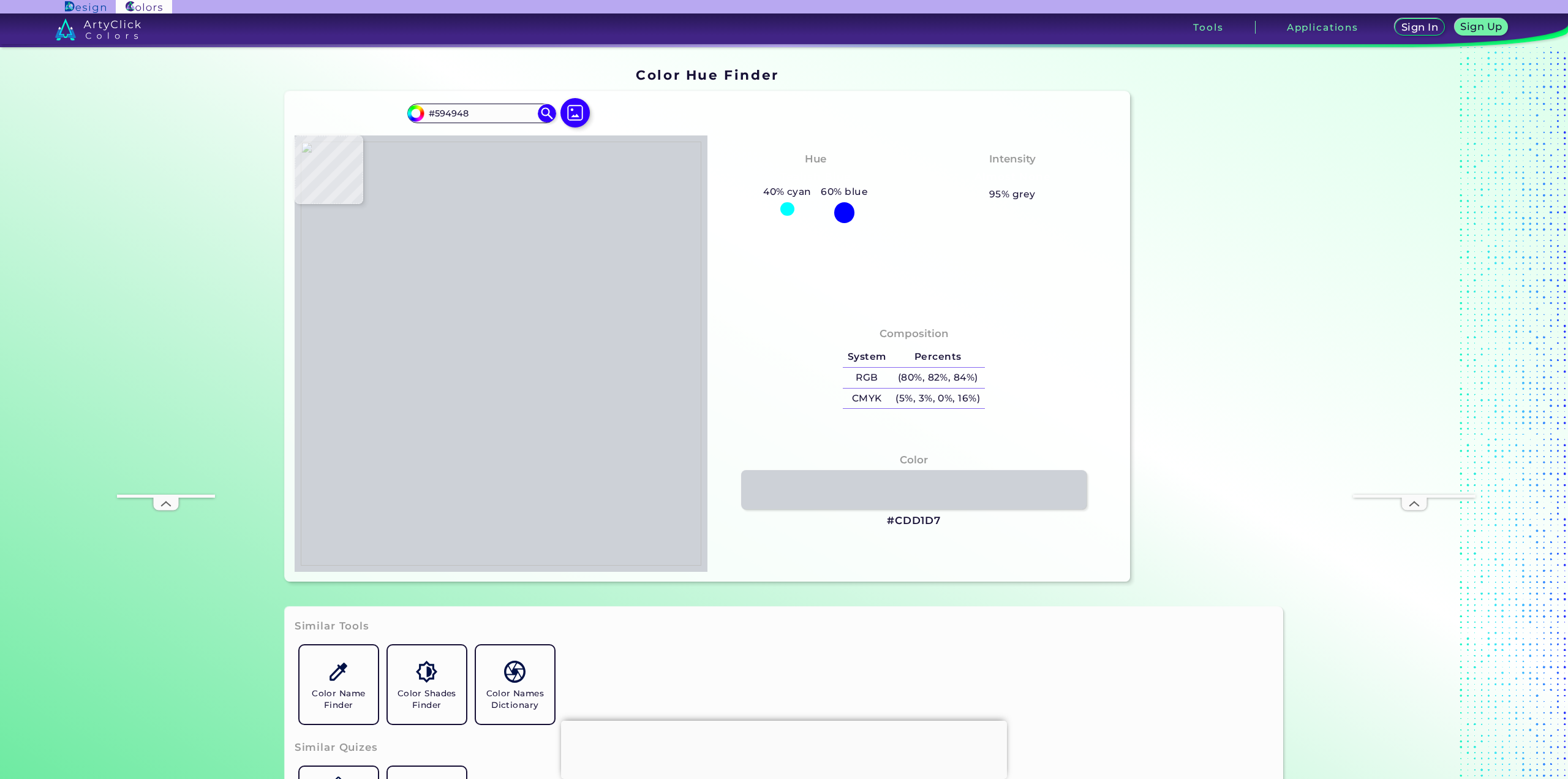
type input "#47372C"
type input "#433024"
type input "#3e2c1f"
type input "#3E2C1F"
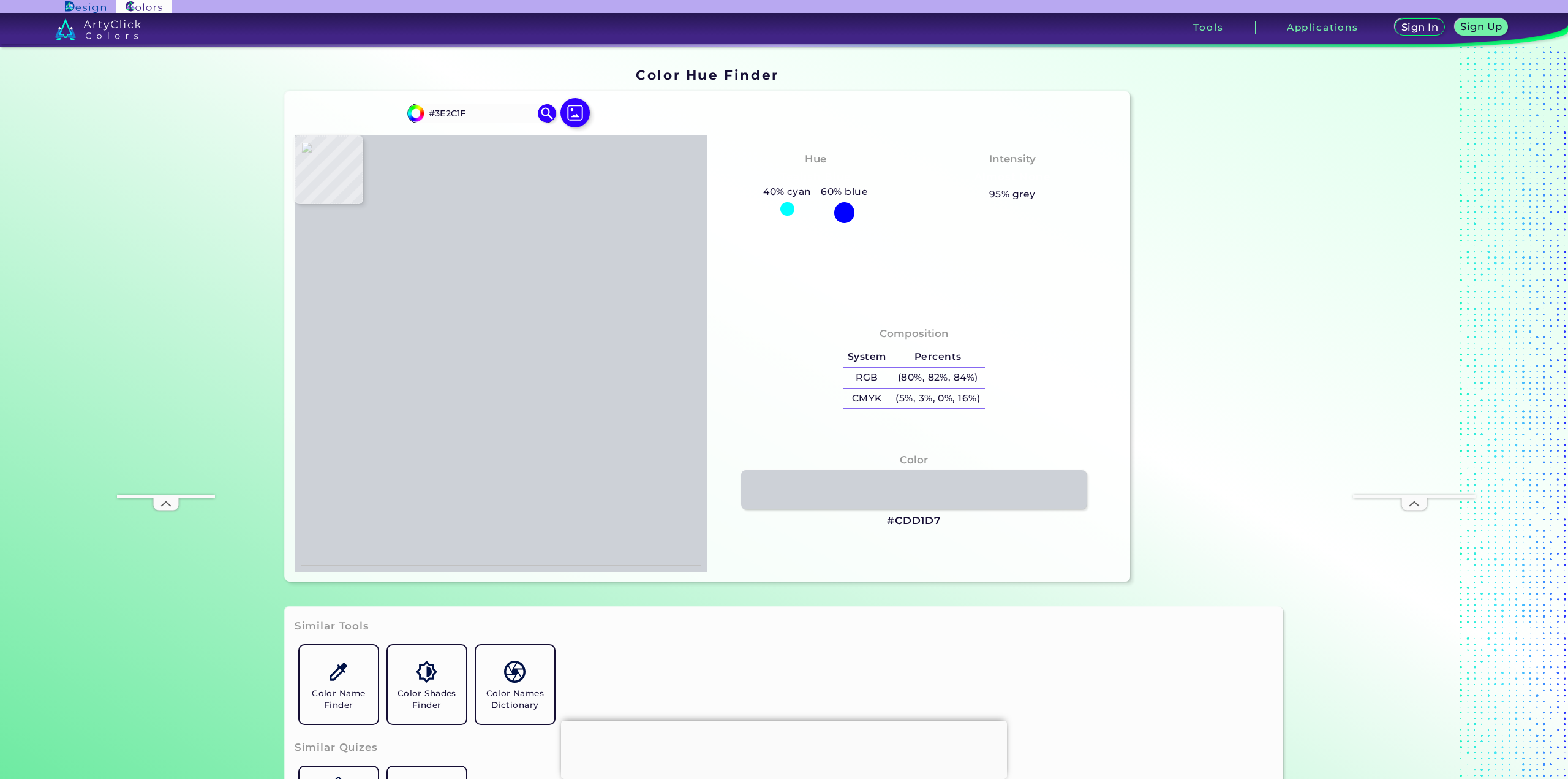
type input "#392419"
type input "#3f2d20"
type input "#3F2D20"
type input "#44332b"
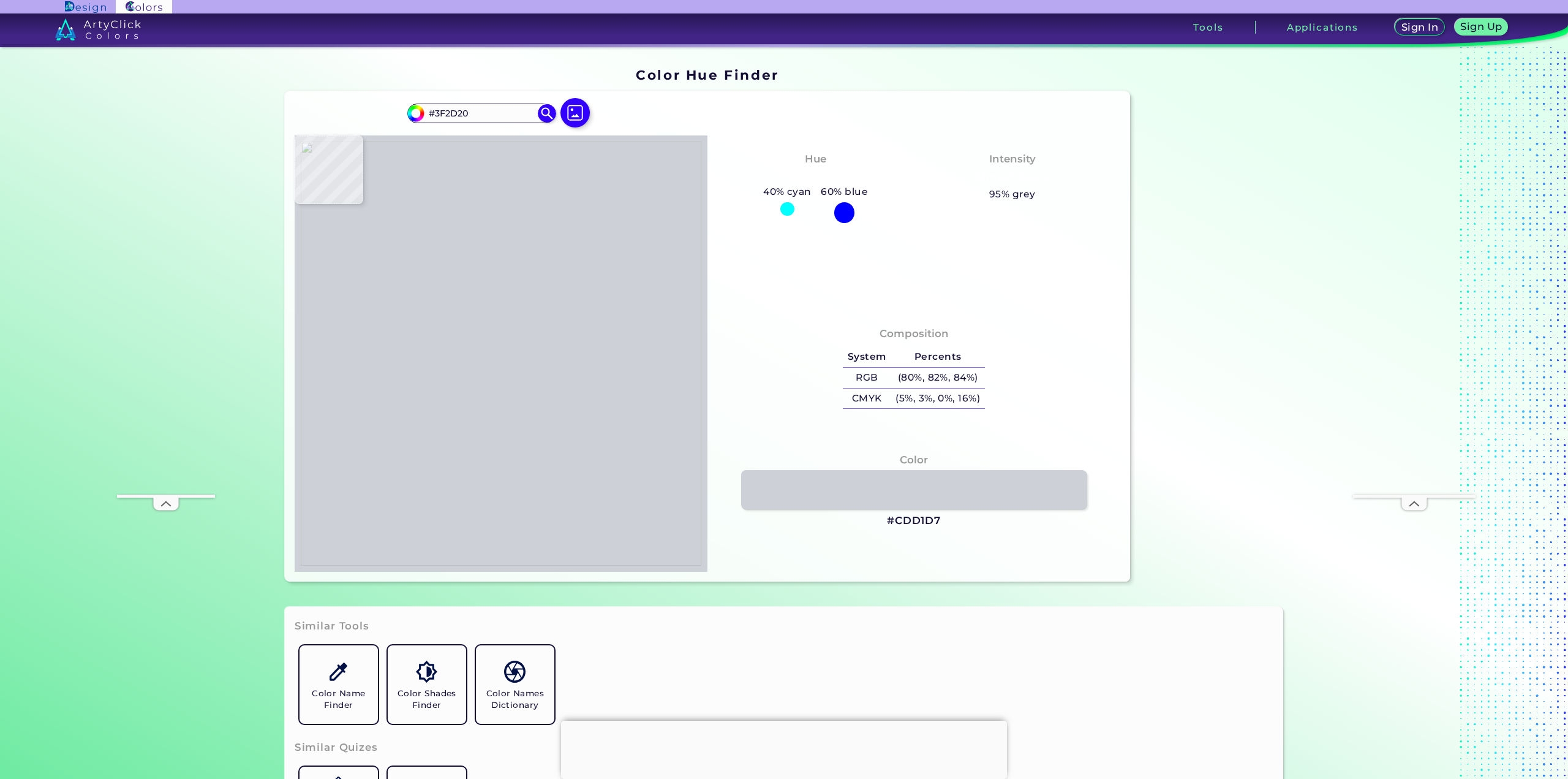
type input "#44332B"
type input "#413028"
type input "#4a3c37"
type input "#4A3C37"
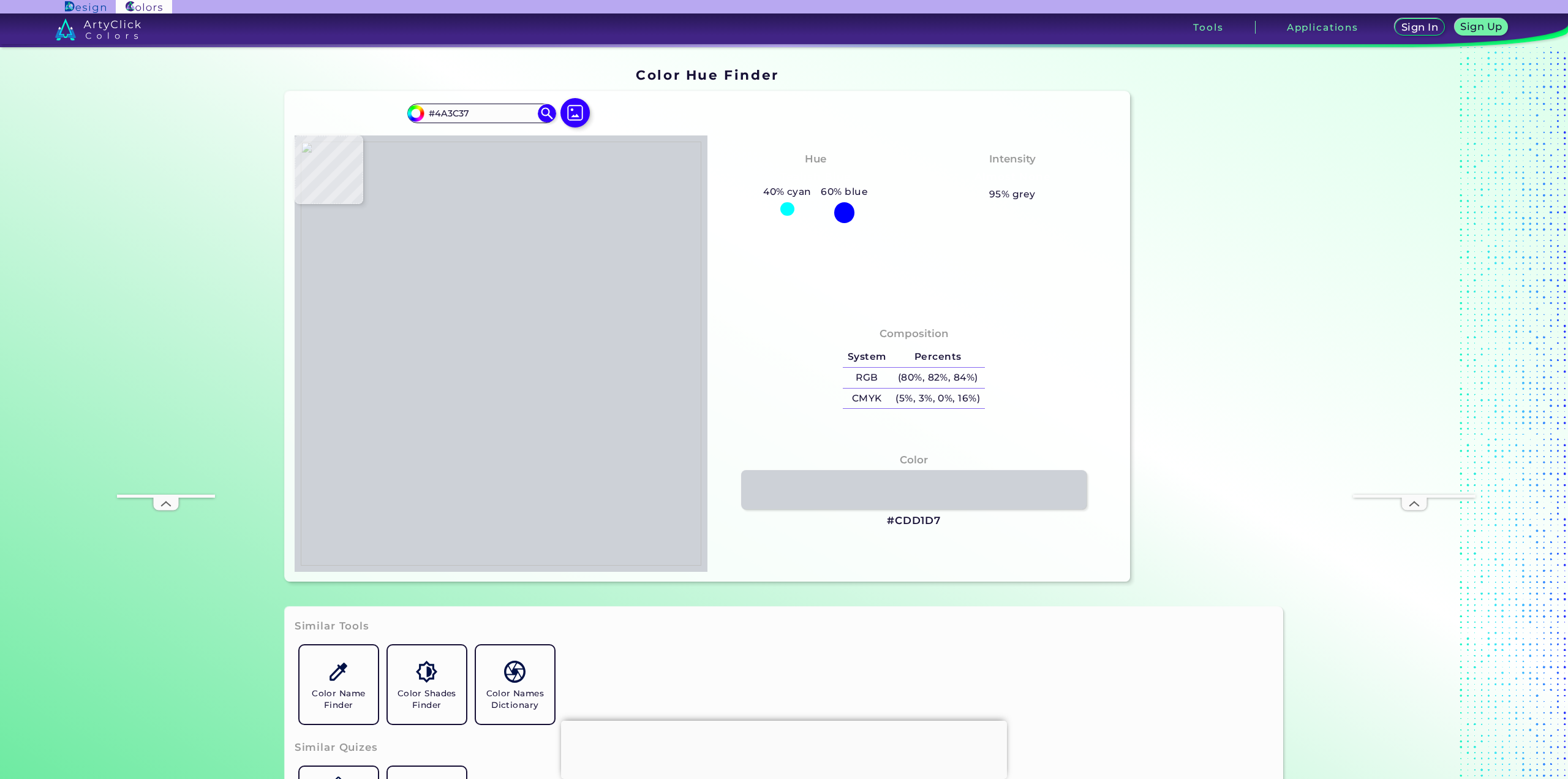
type input "#43352e"
type input "#43352E"
type input "#33241d"
type input "#33241D"
type input "#31221c"
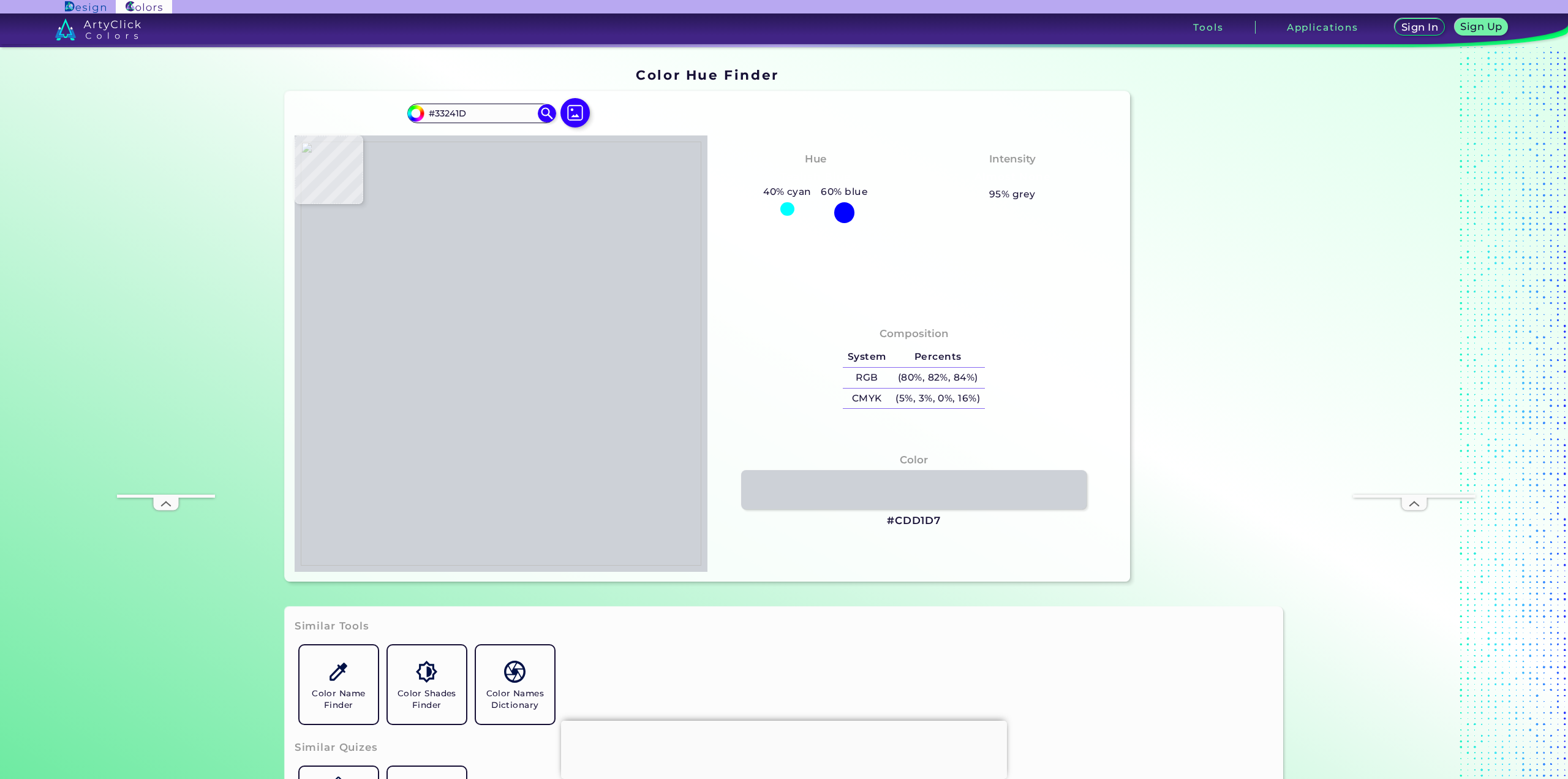
type input "#31221C"
type input "#2b1c16"
type input "#2B1C16"
type input "#31221b"
type input "#31221B"
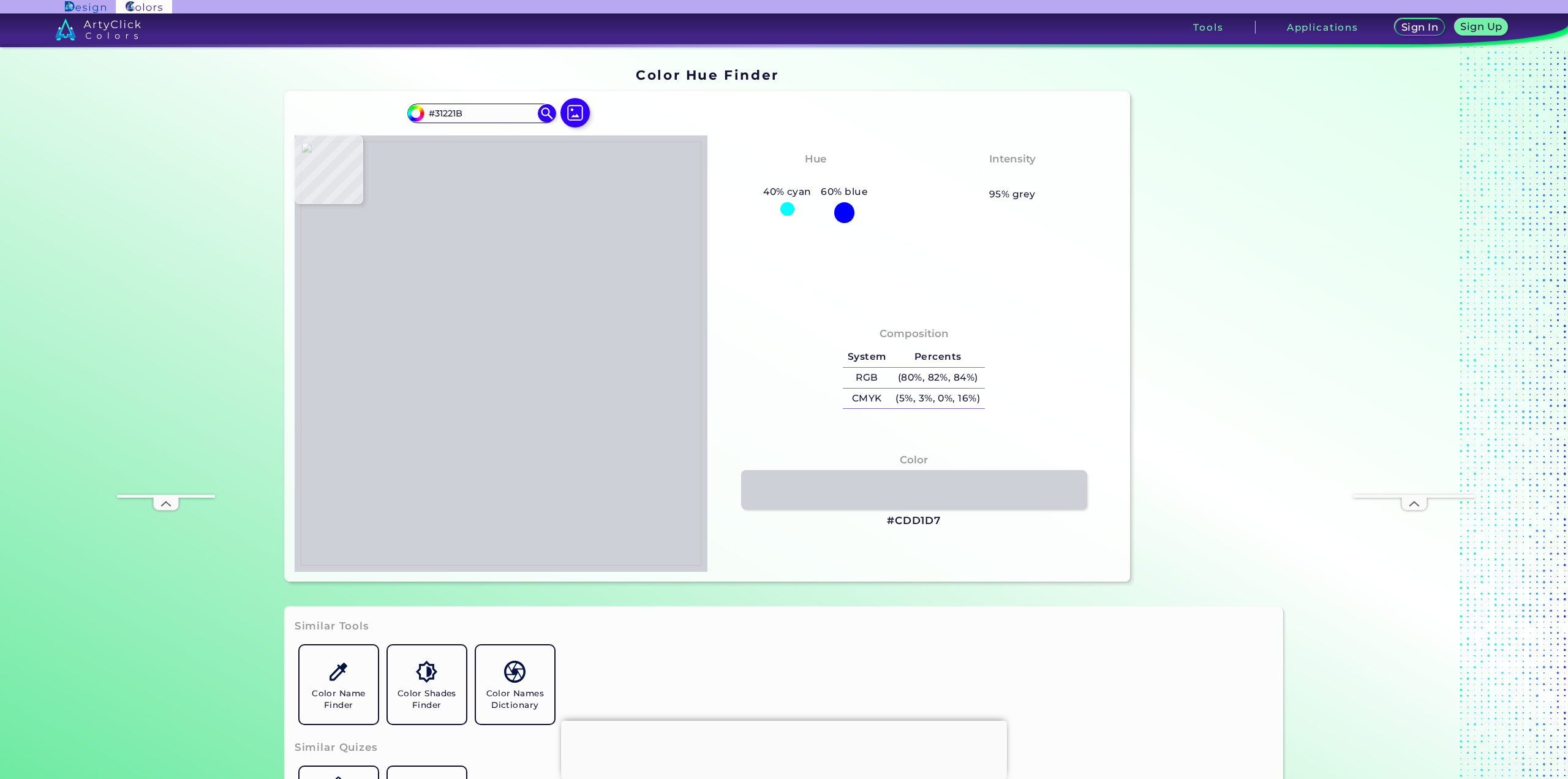
type input "#3b2c26"
type input "#3B2C26"
type input "#342821"
type input "#31241d"
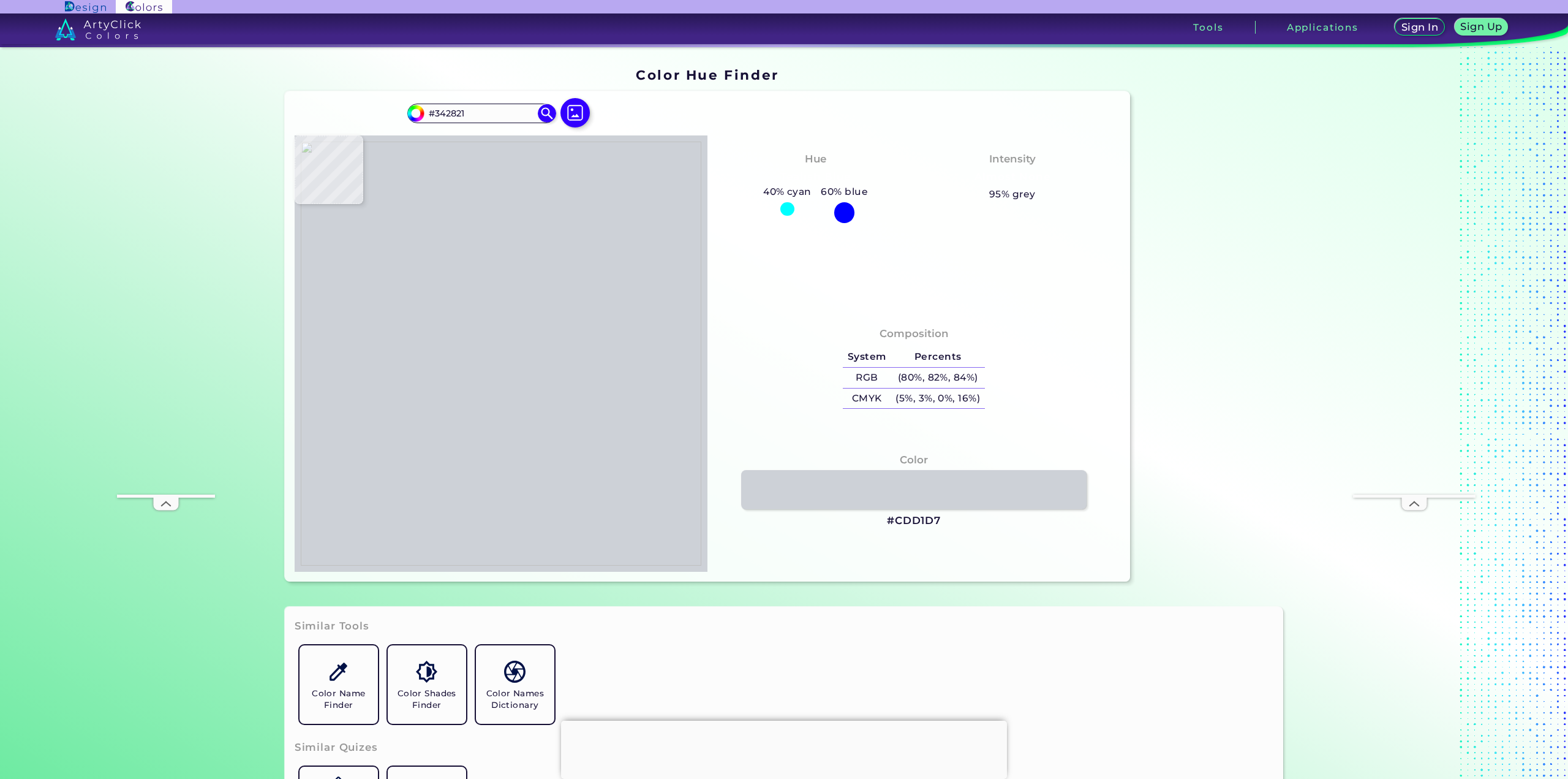
type input "#31241D"
type input "#2e211a"
type input "#2E211A"
type input "#291f17"
type input "#291F17"
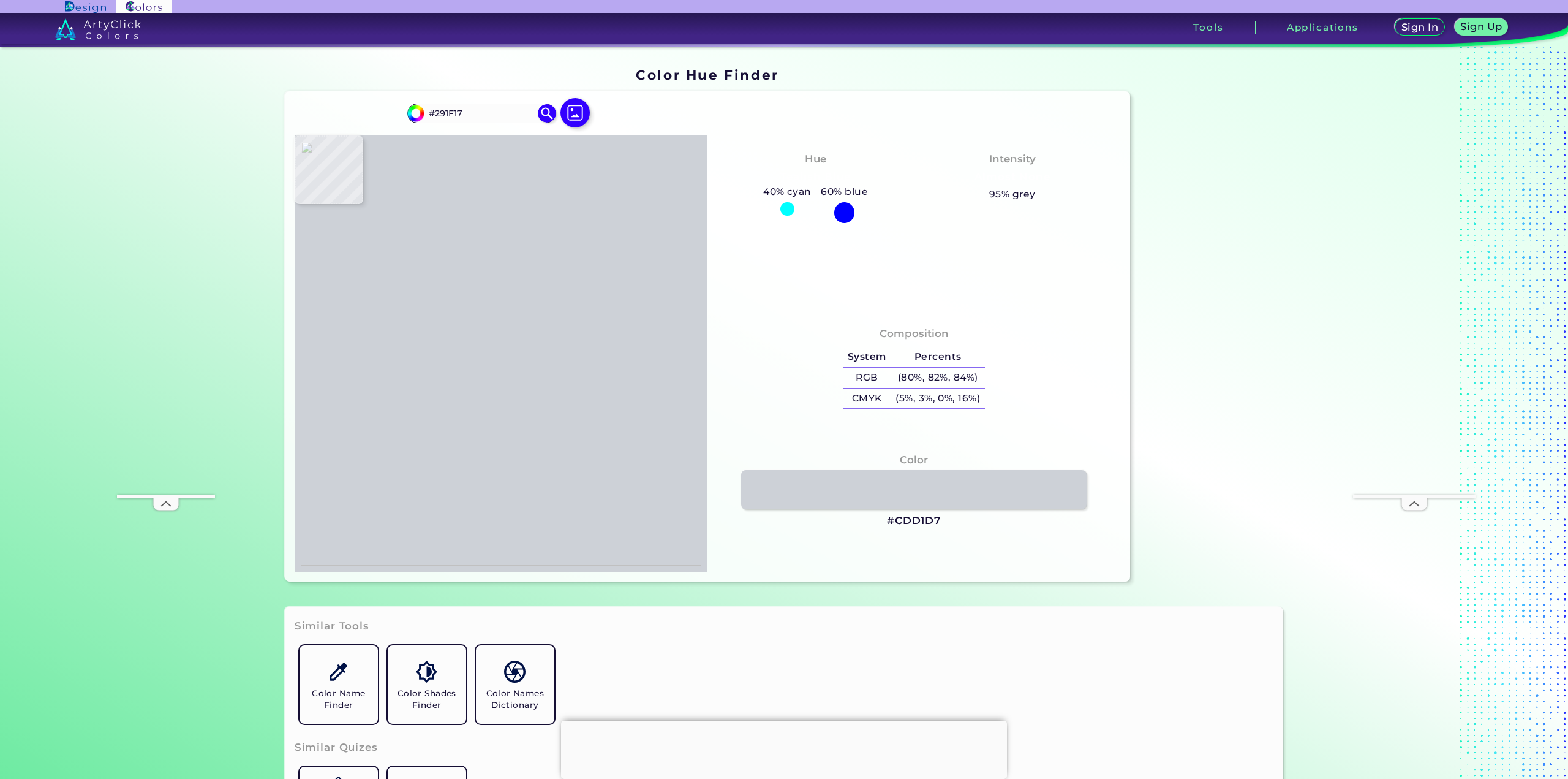
type input "#1f130c"
type input "#1F130C"
type input "#1e110a"
type input "#1E110A"
type input "#22160f"
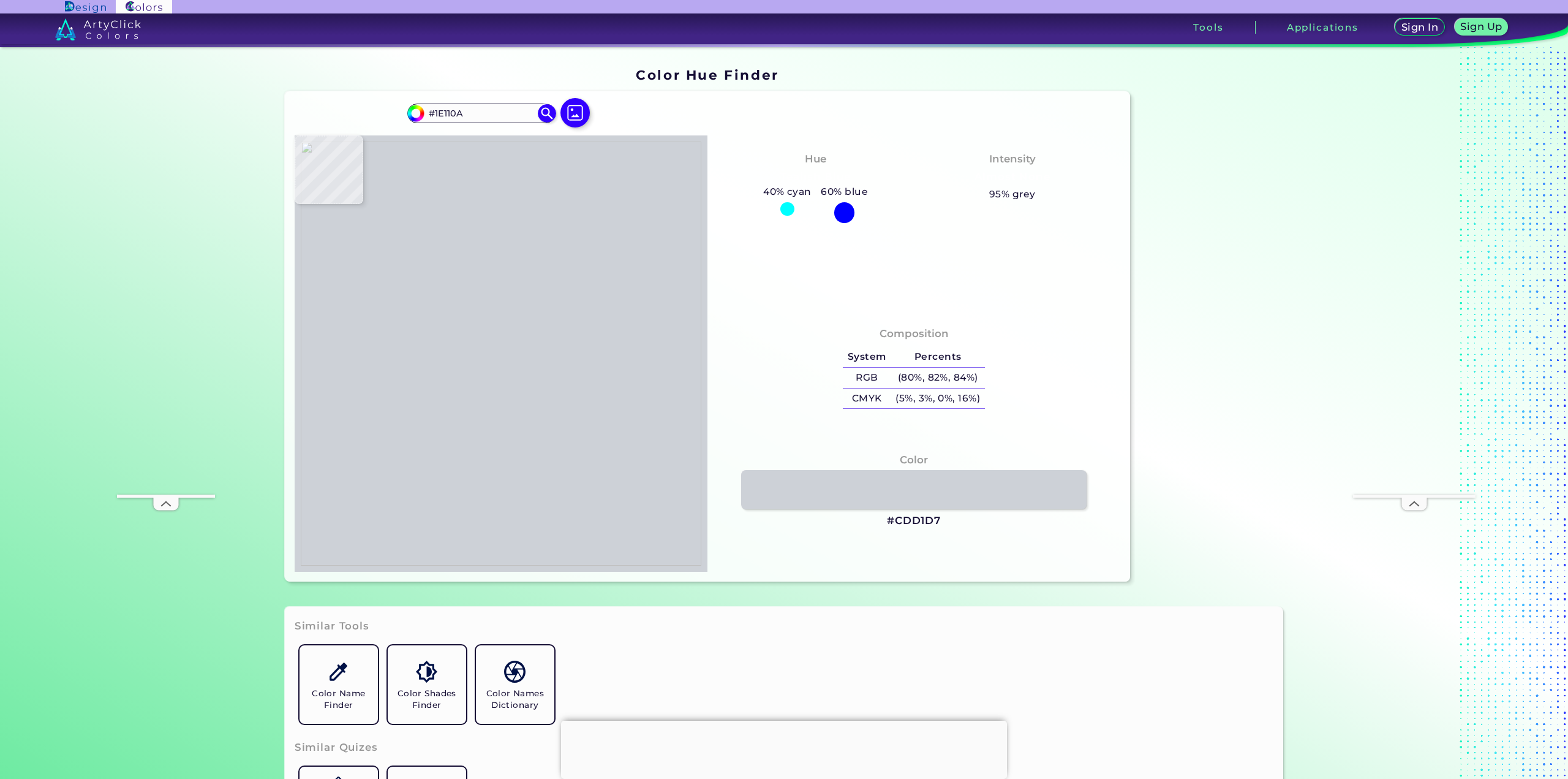
type input "#22160F"
type input "#1d1009"
type input "#1D1009"
type input "#1d100c"
type input "#1D100C"
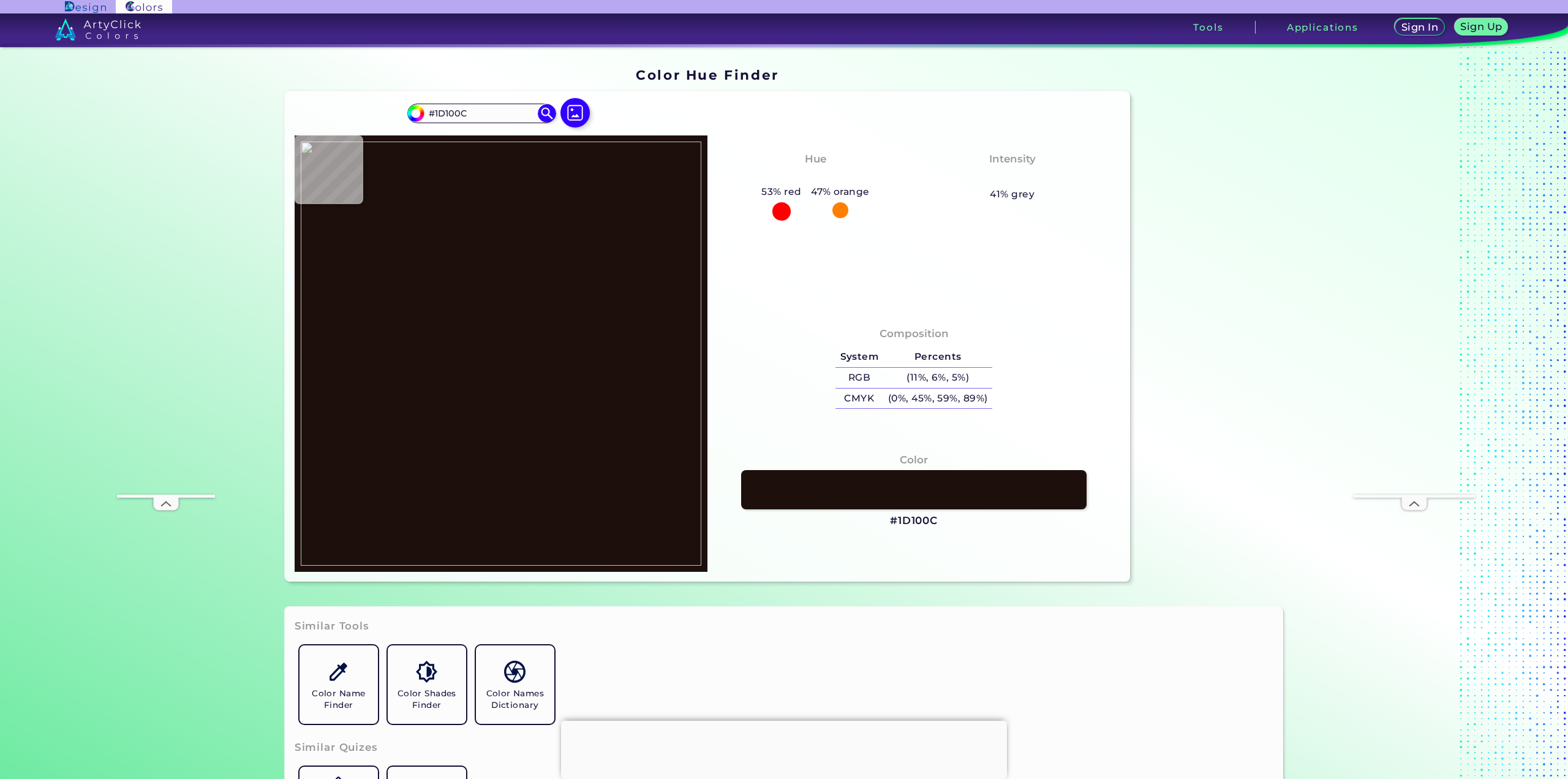
type input "#1a0d08"
type input "#1A0D08"
type input "#1c0f0a"
type input "#1C0F0A"
type input "#261912"
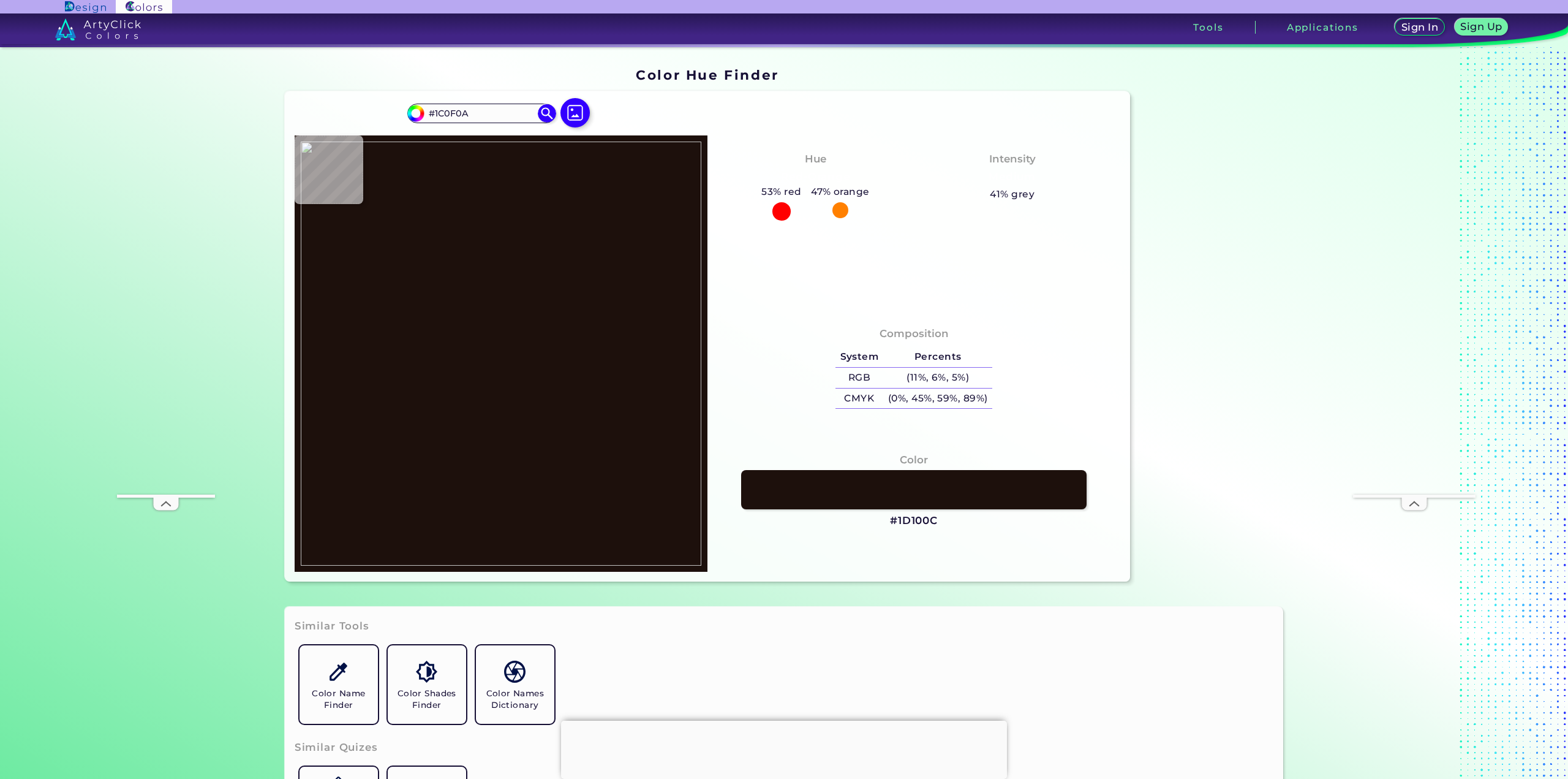
type input "#261912"
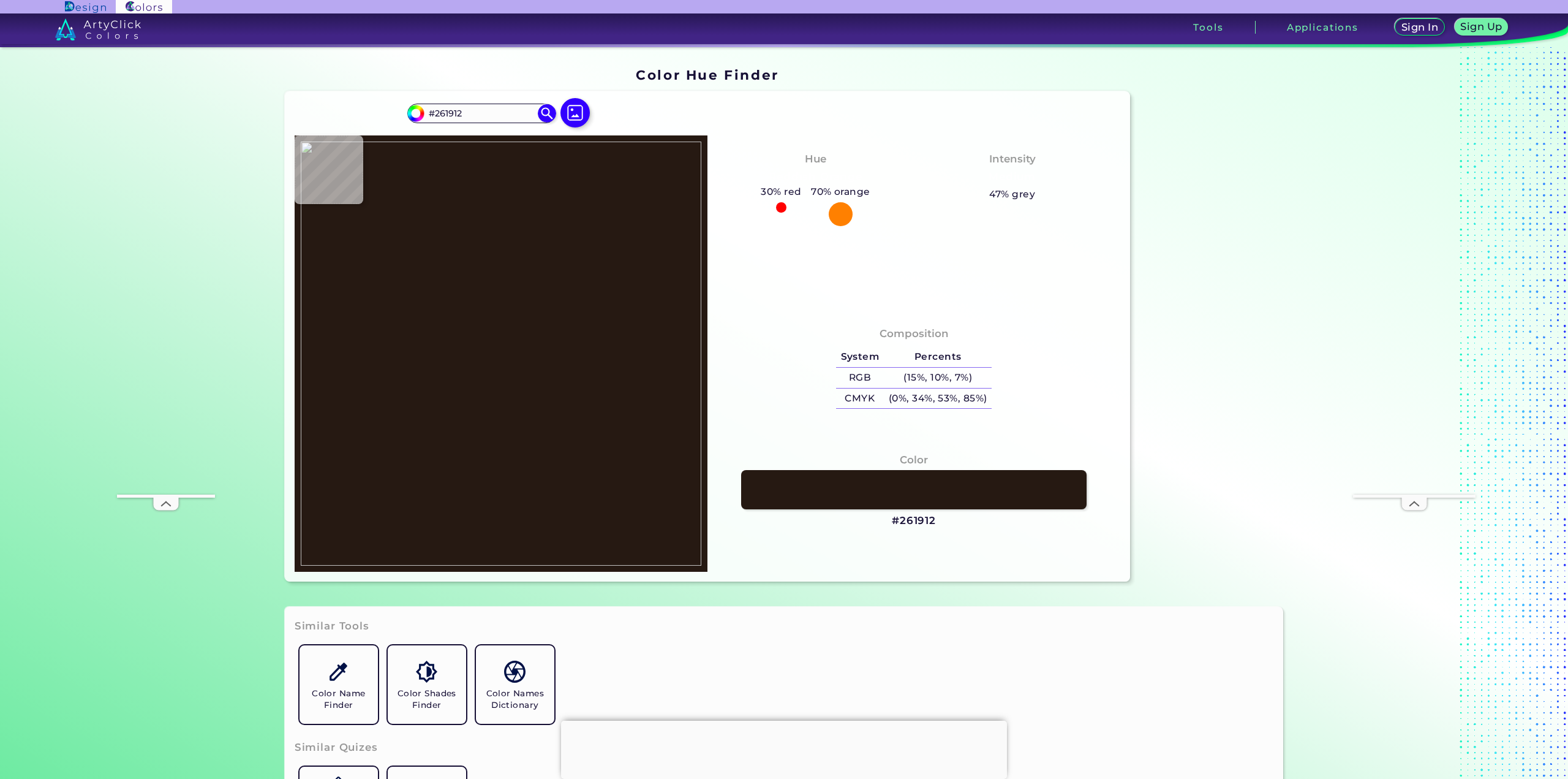
type input "#231710"
type input "#21140d"
type input "#21140D"
type input "#241810"
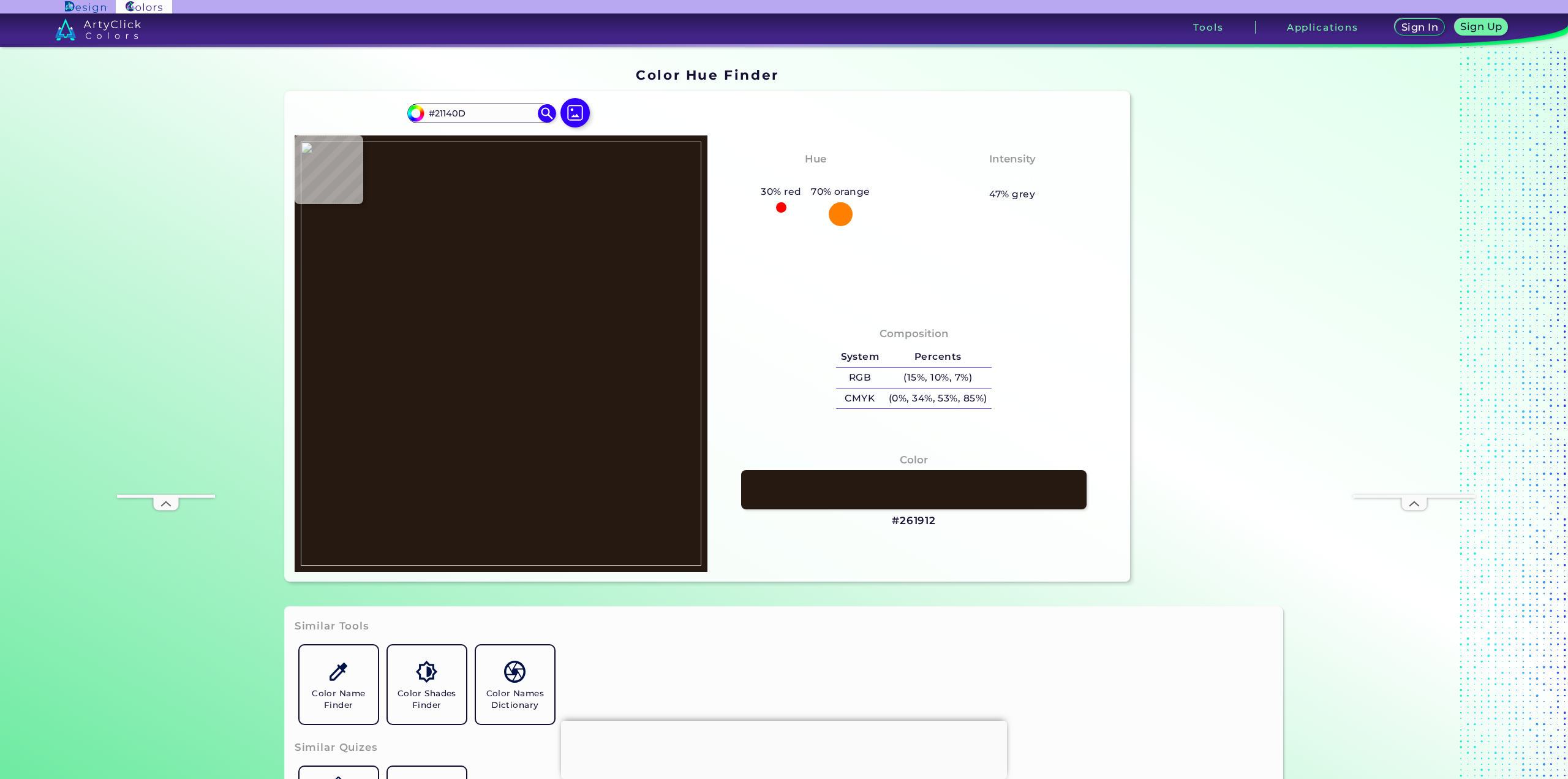
type input "#241810"
type input "#251811"
type input "#261912"
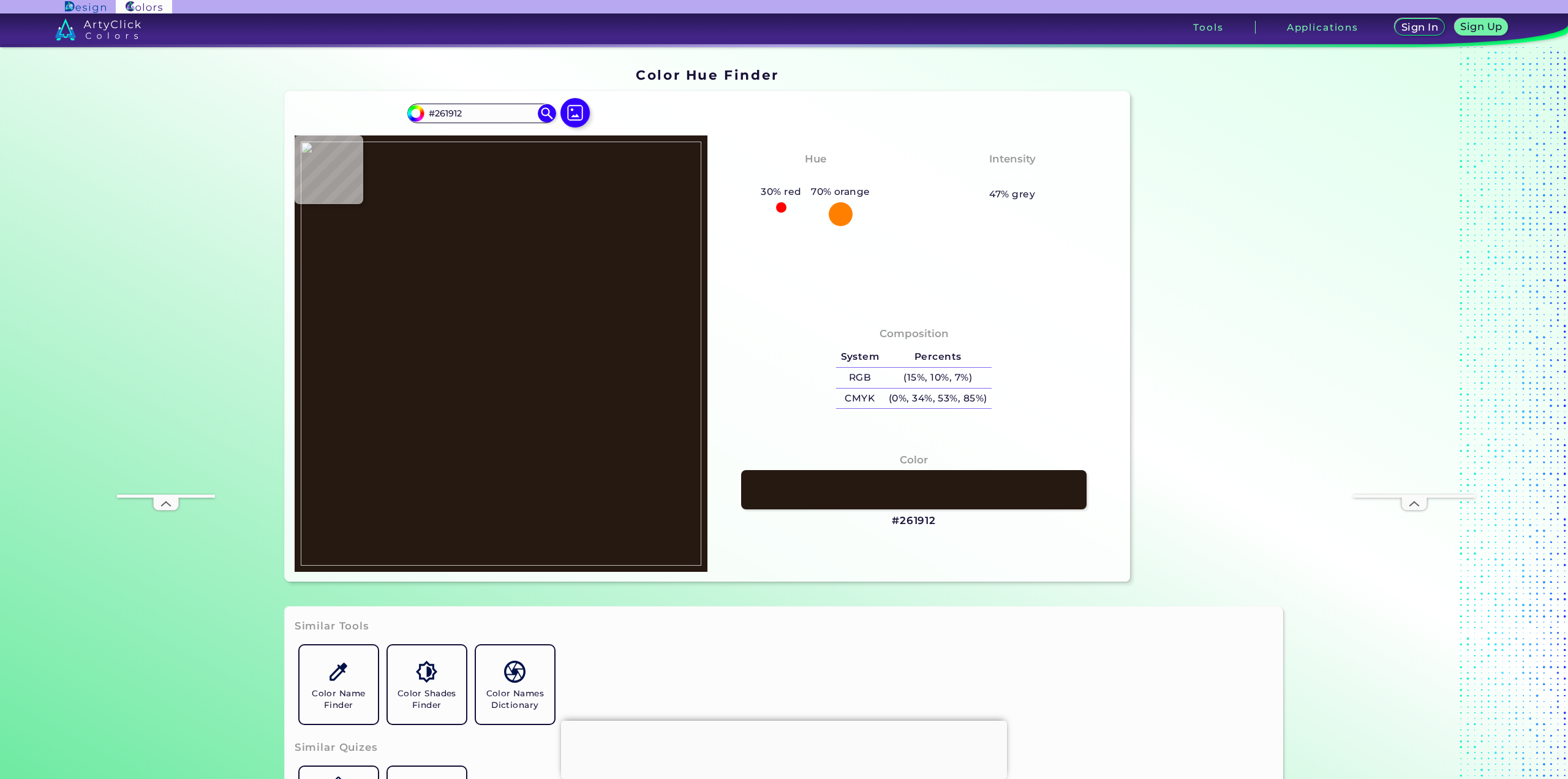
type input "#271a13"
type input "#271A13"
type input "#281b14"
type input "#281B14"
type input "#291d15"
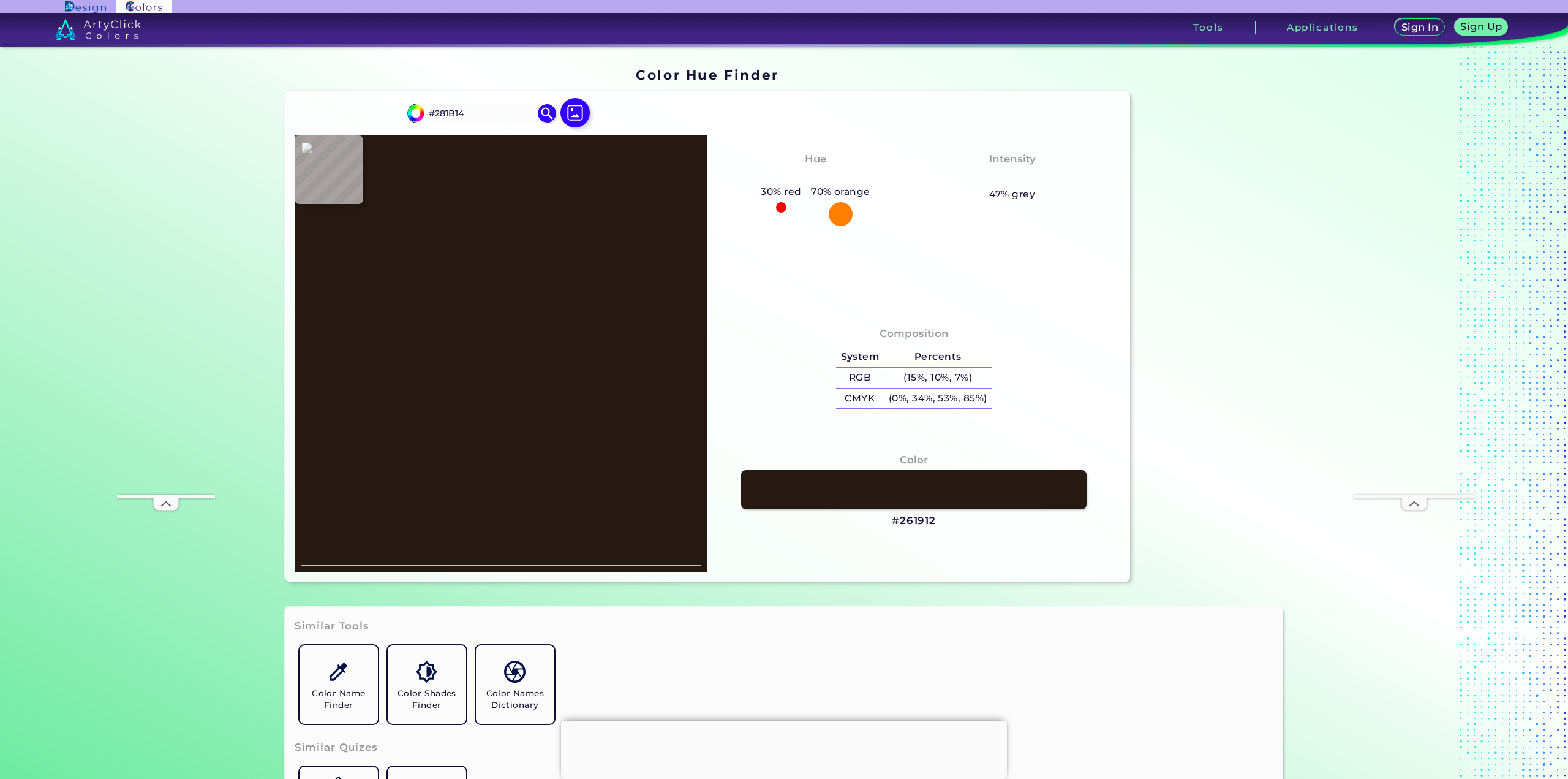
type input "#291D15"
type input "#281b14"
type input "#281B14"
type input "#271a13"
type input "#271A13"
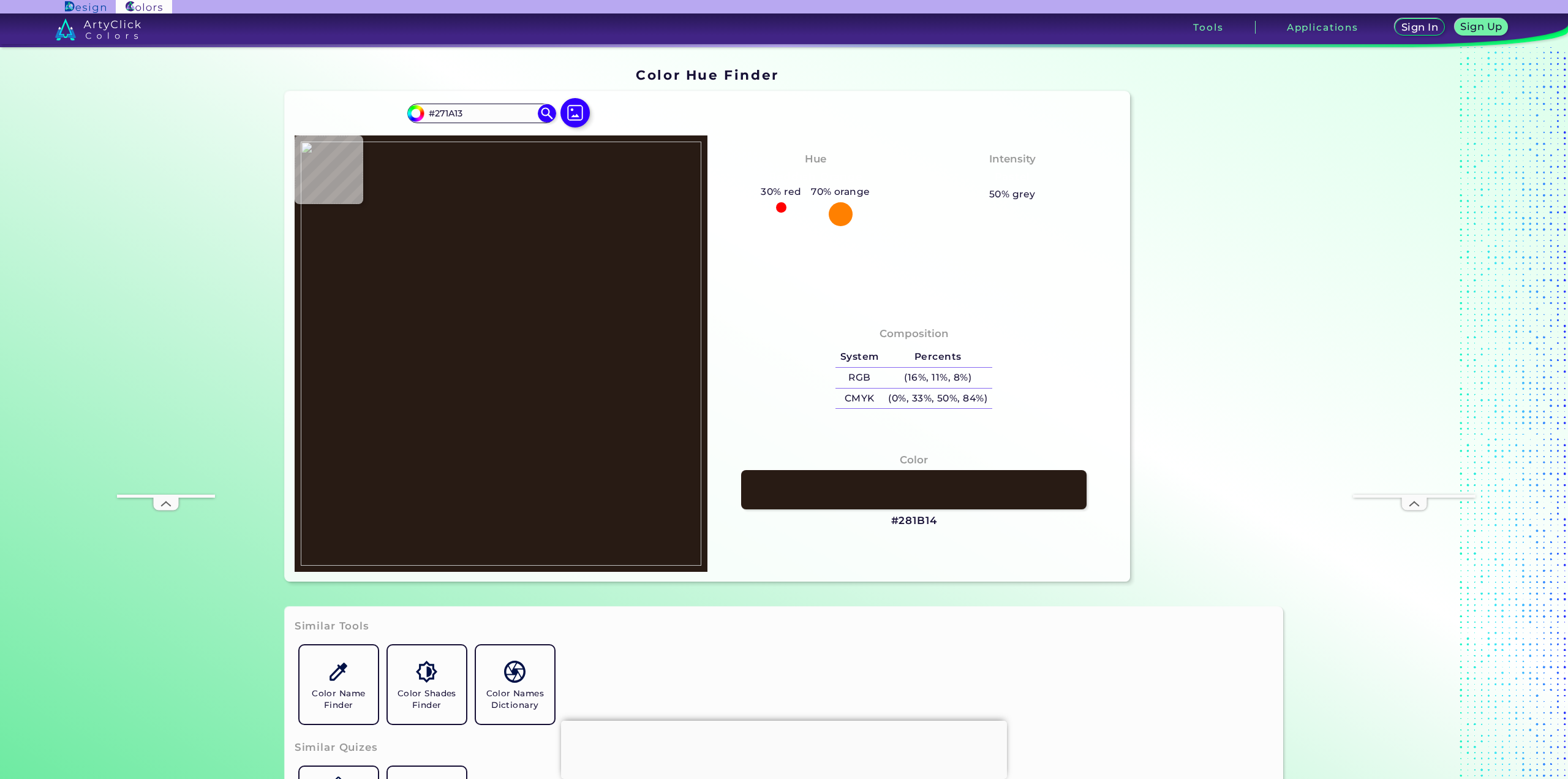
type input "#261912"
type input "#241811"
type input "#1f130c"
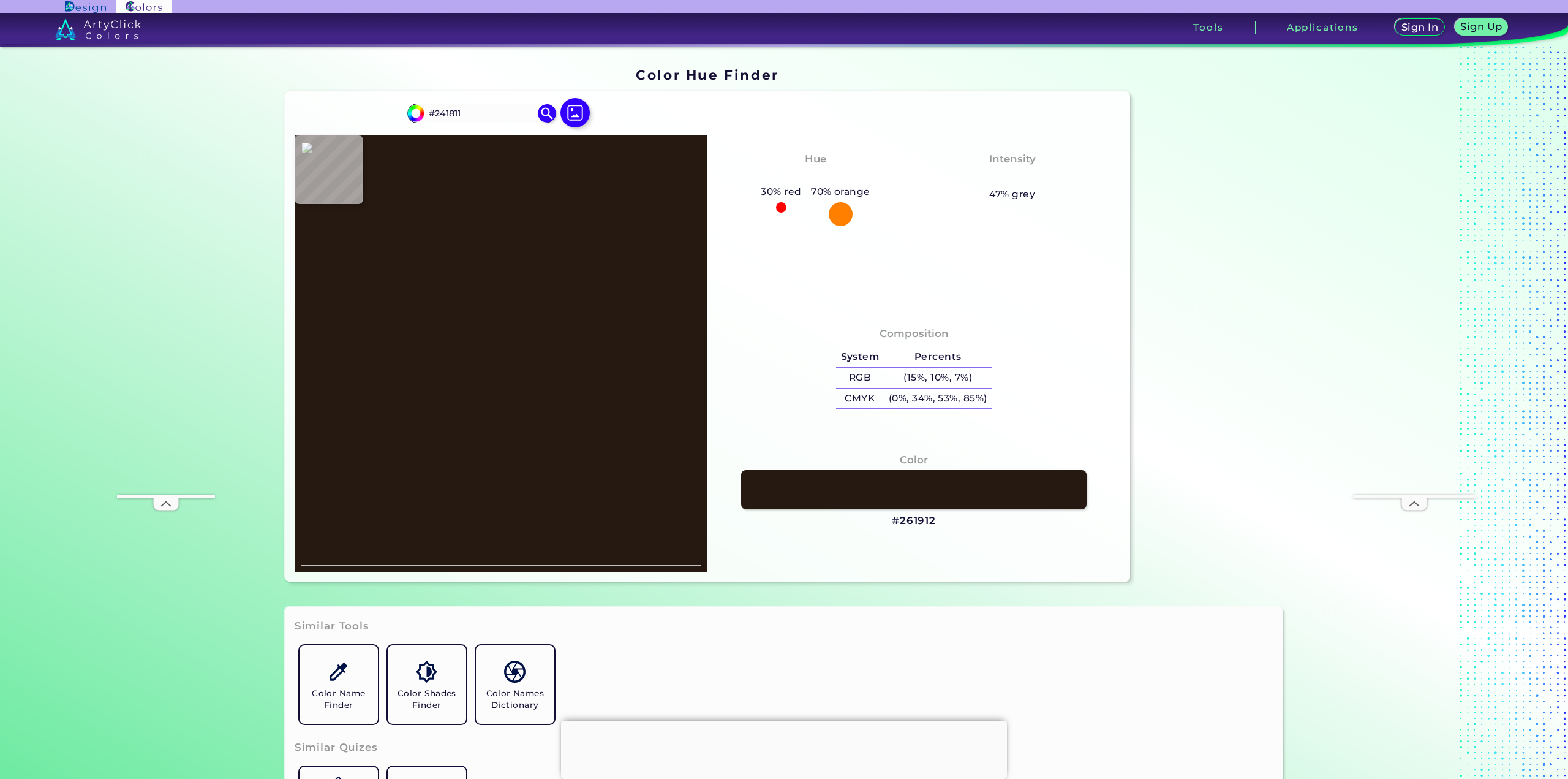
type input "#1F130C"
type input "#1f120b"
type input "#1F120B"
type input "#1e110a"
type input "#1E110A"
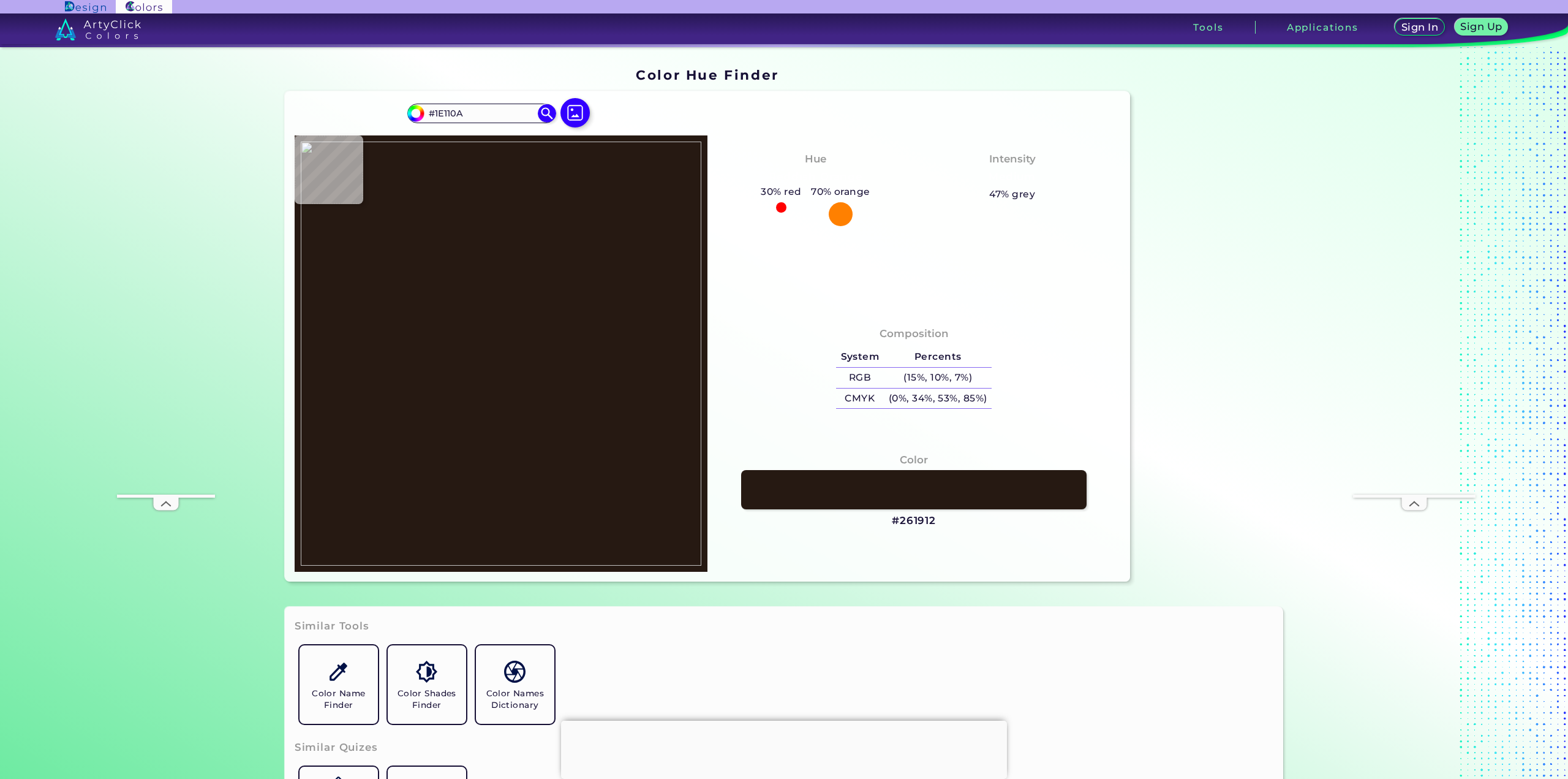
type input "#1b0f07"
type input "#1B0F07"
type input "#1a0d06"
type input "#1A0D06"
type input "#1c1009"
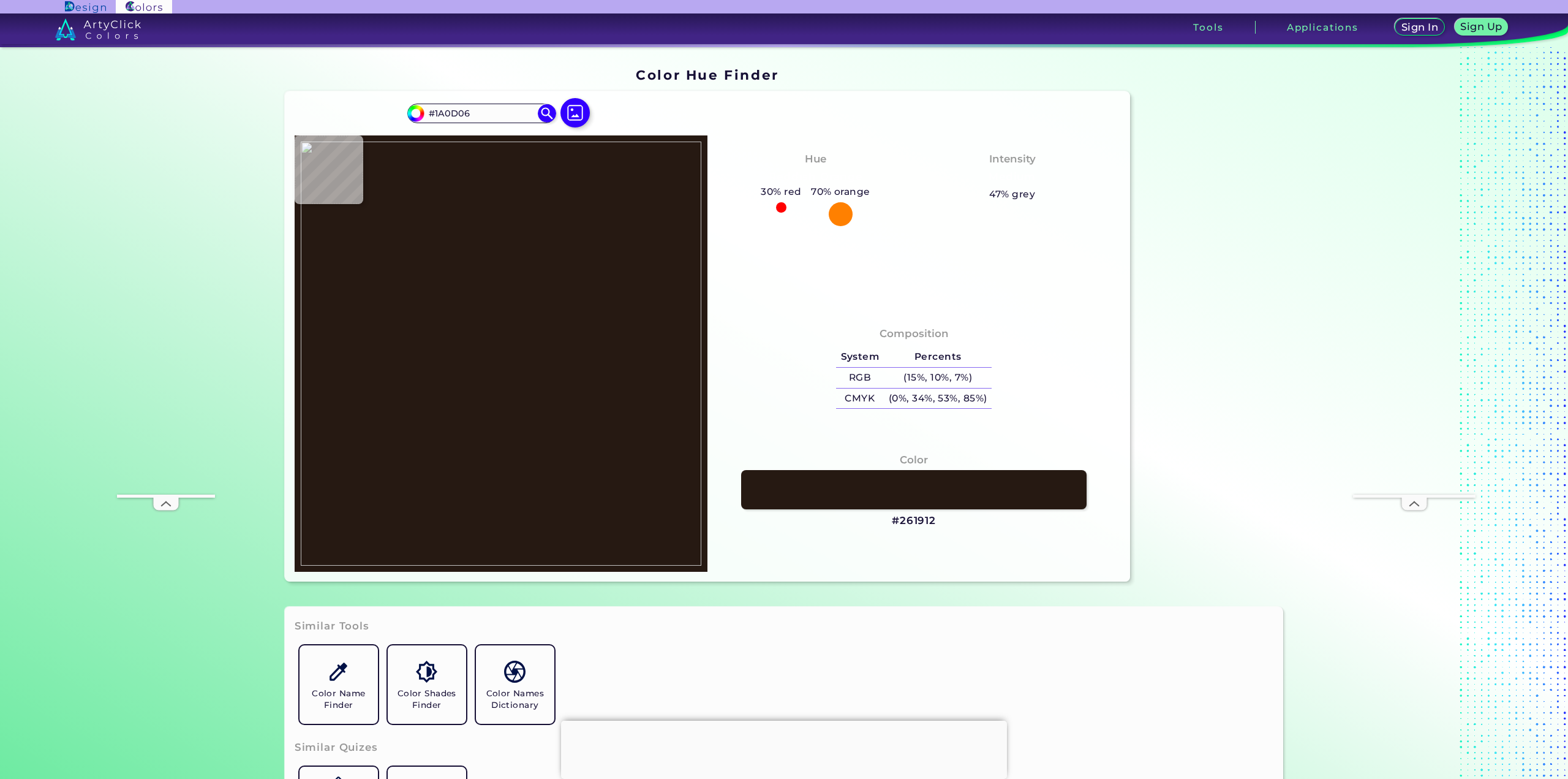
type input "#1C1009"
type input "#21150e"
type input "#21150E"
type input "#2f231c"
type input "#2F231C"
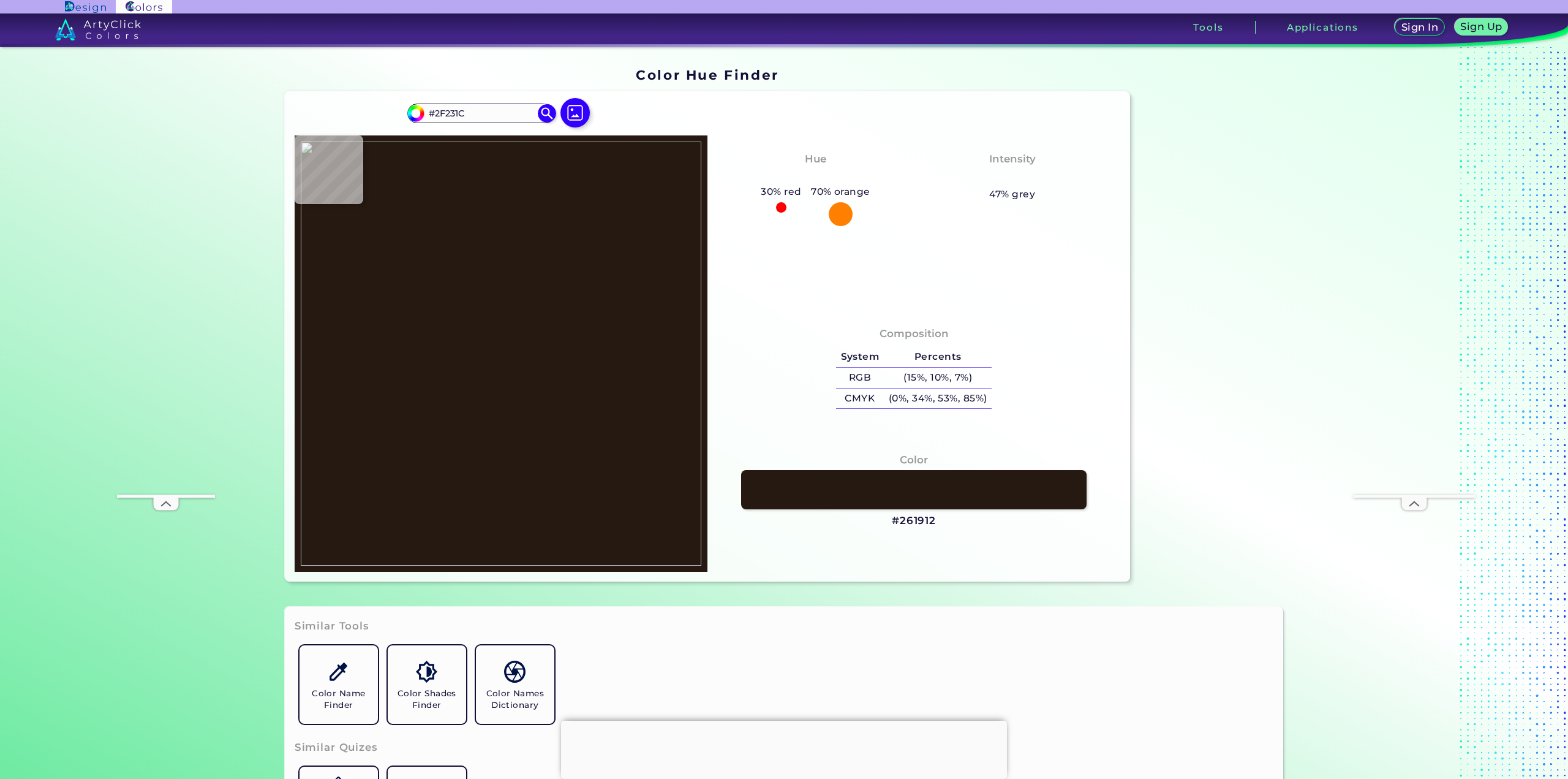
type input "#31251d"
type input "#31251D"
type input "#362922"
type input "#372a23"
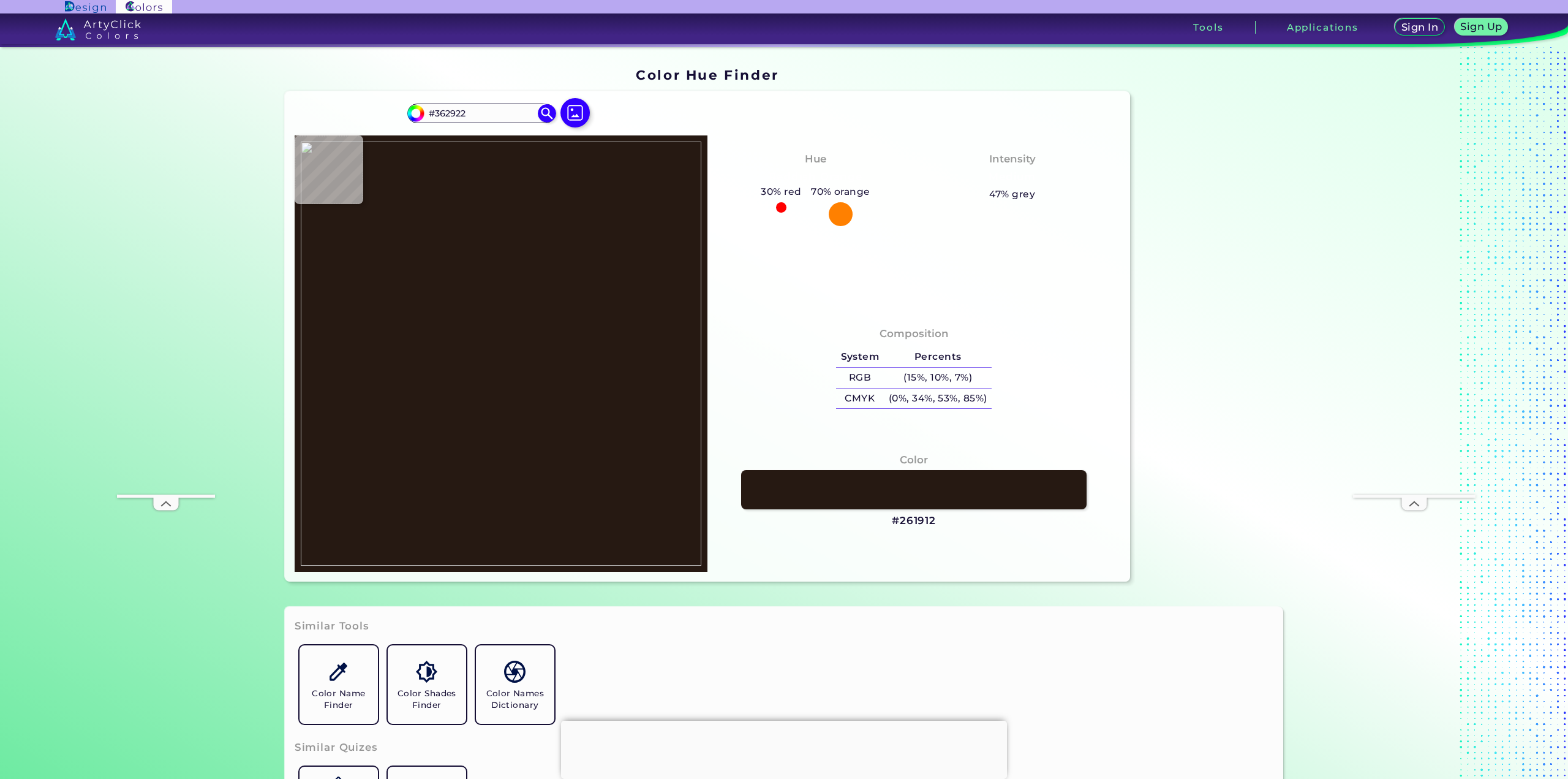
type input "#372A23"
type input "#352821"
type input "#382c25"
type input "#382C25"
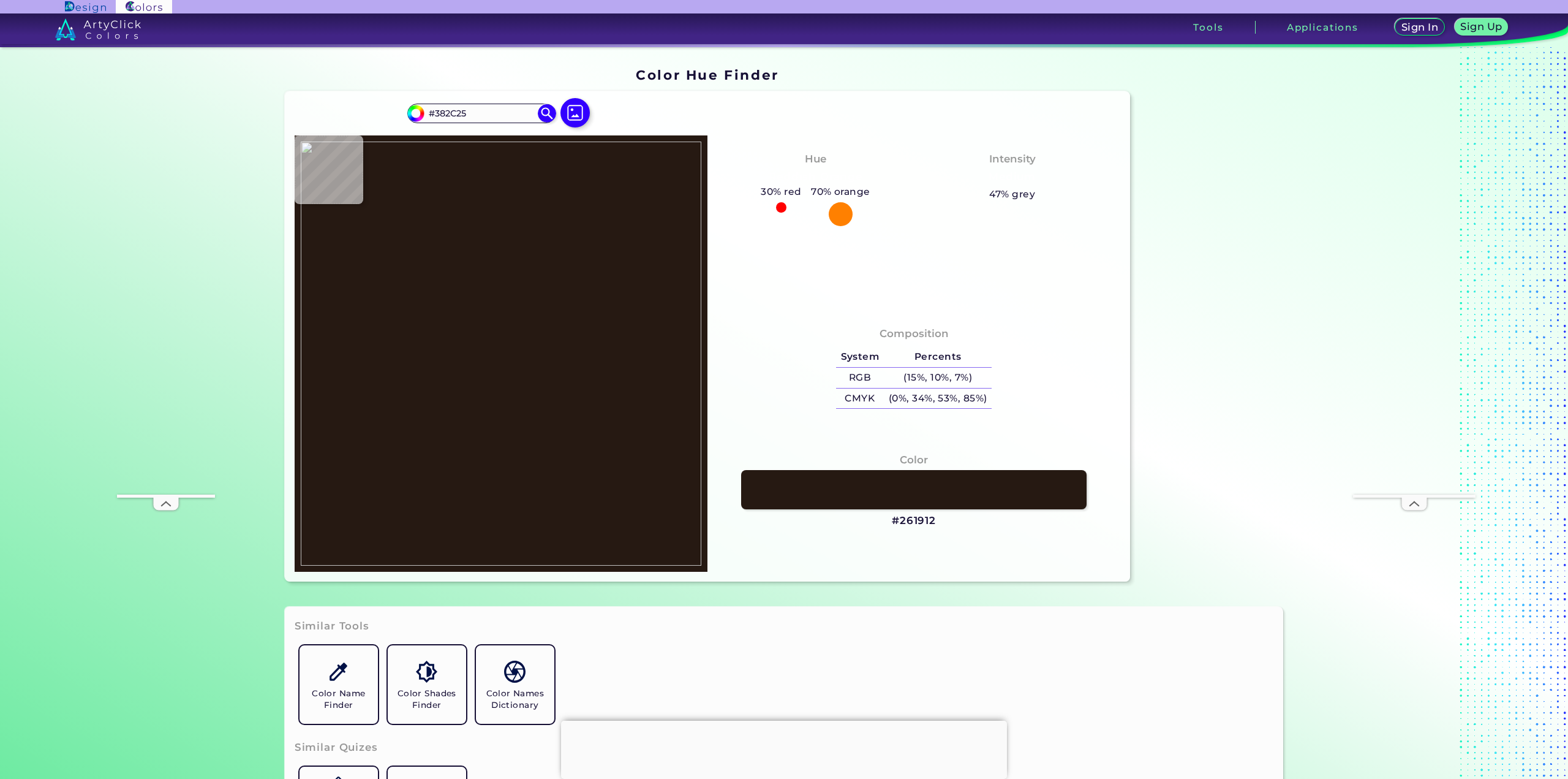
type input "#3d312a"
type input "#3D312A"
type input "#42352f"
type input "#42352F"
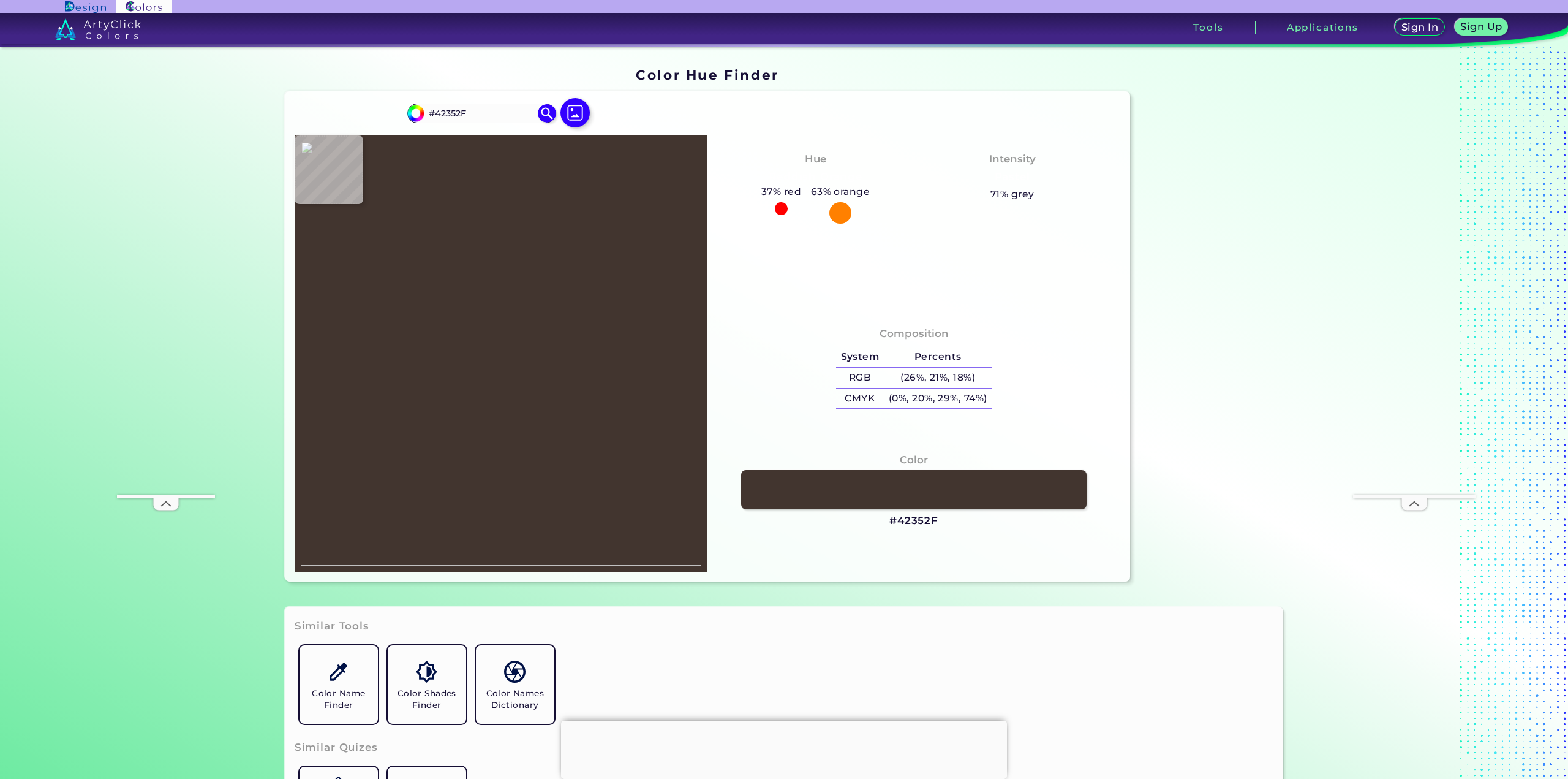
type input "#463935"
type input "#4a3d38"
type input "#4A3D38"
type input "#4d3f3a"
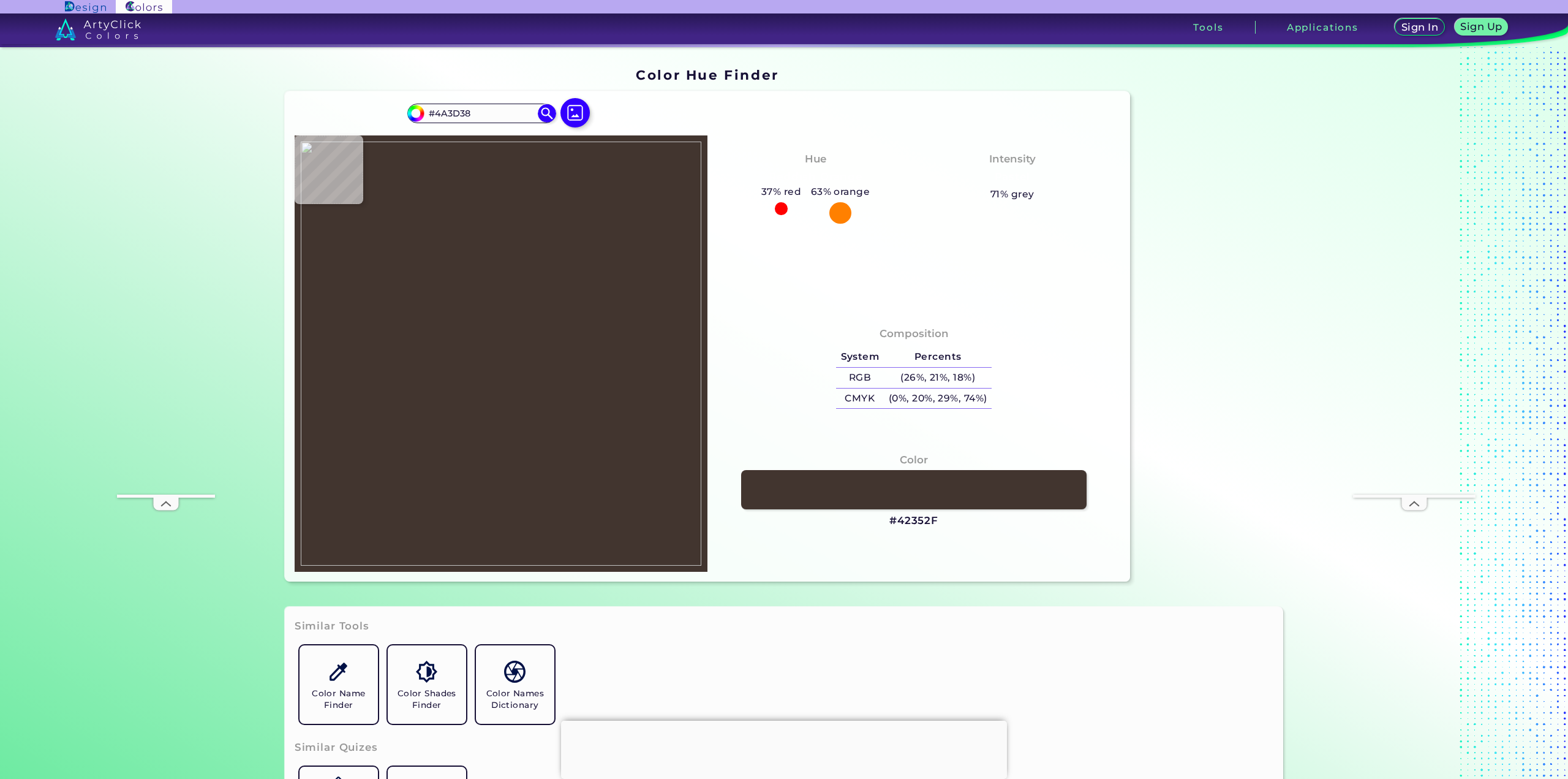
type input "#4D3F3A"
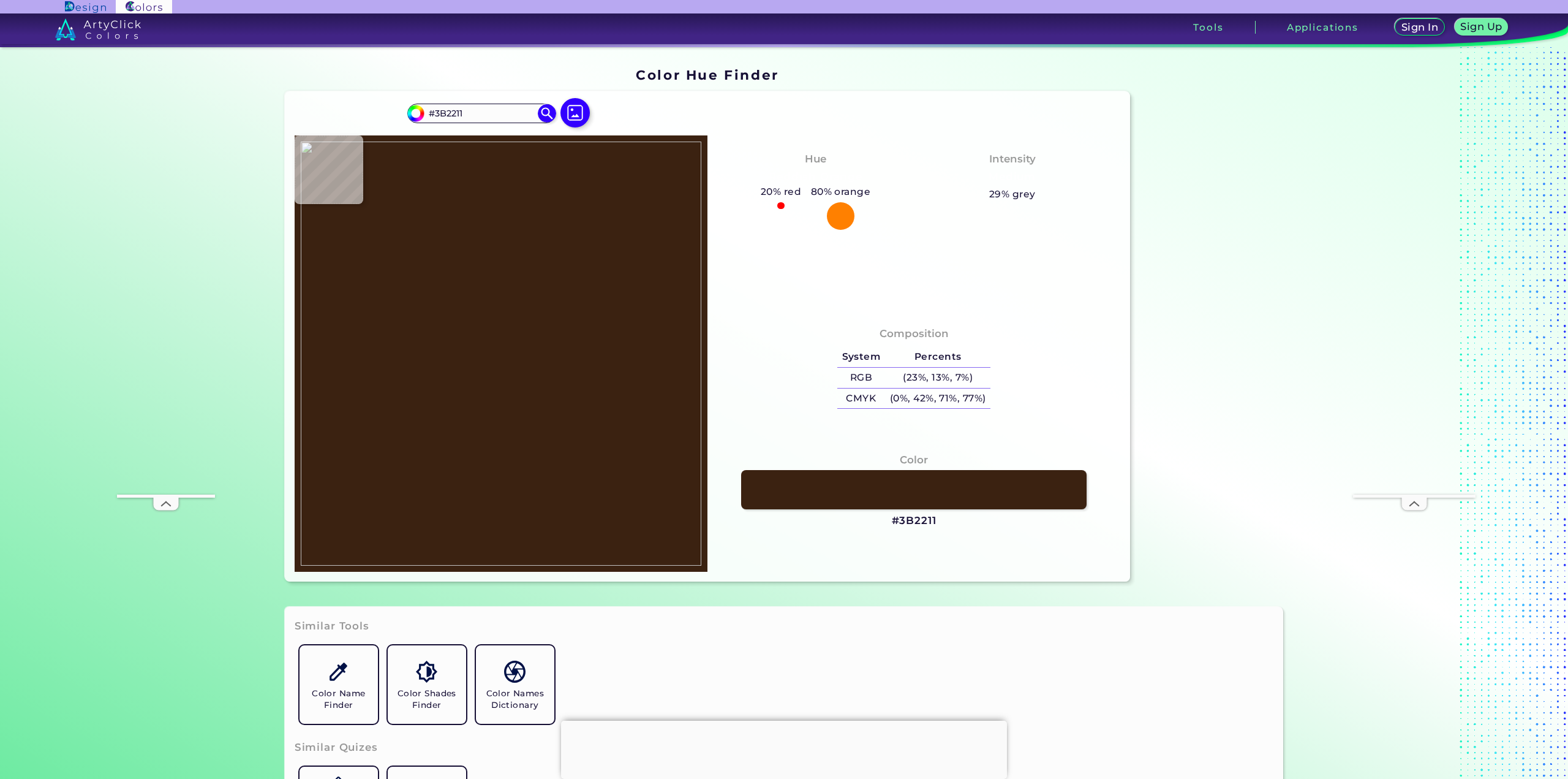
click at [423, 334] on img at bounding box center [501, 354] width 401 height 424
